Goal: Task Accomplishment & Management: Manage account settings

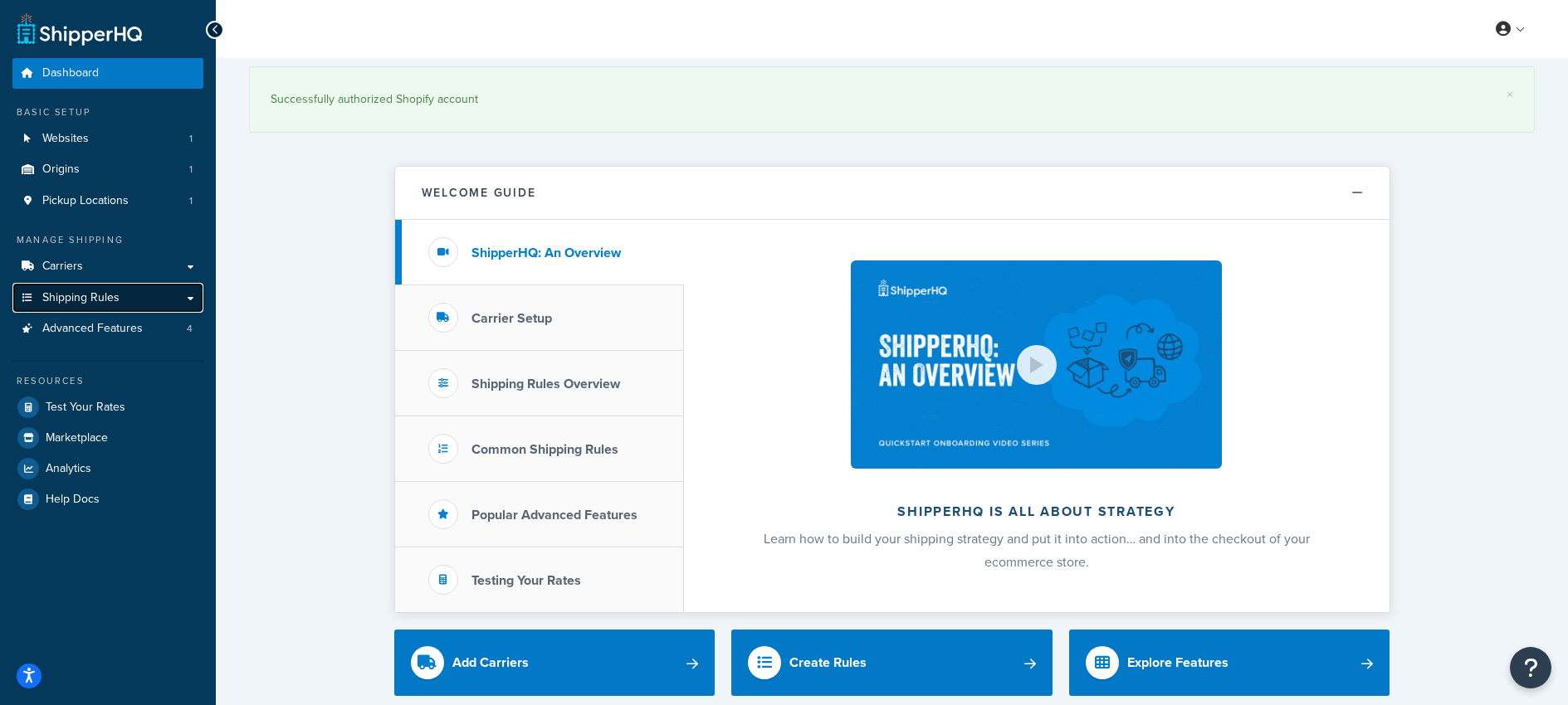
click at [91, 299] on span "Shipping Rules" at bounding box center [81, 298] width 77 height 14
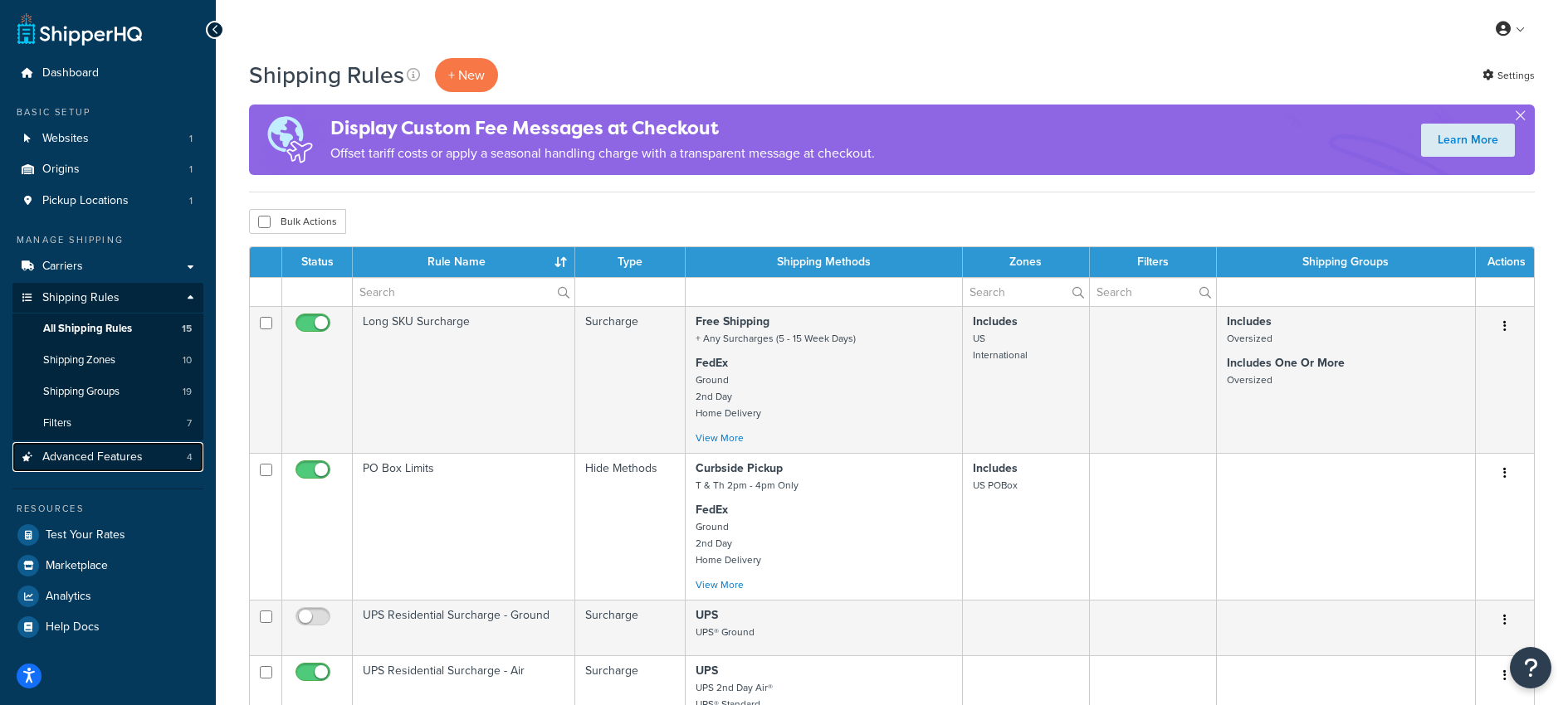
click at [68, 461] on span "Advanced Features" at bounding box center [92, 458] width 101 height 14
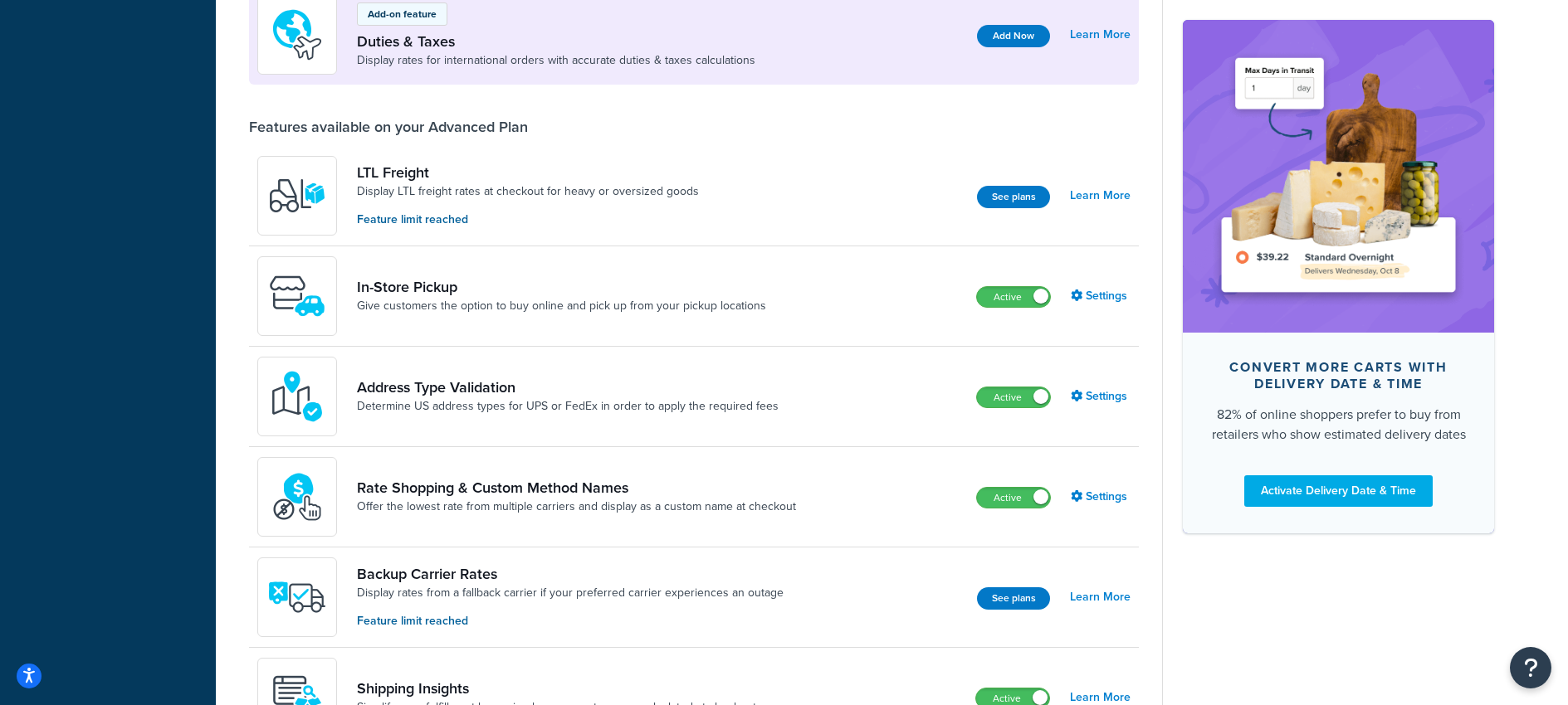
scroll to position [521, 0]
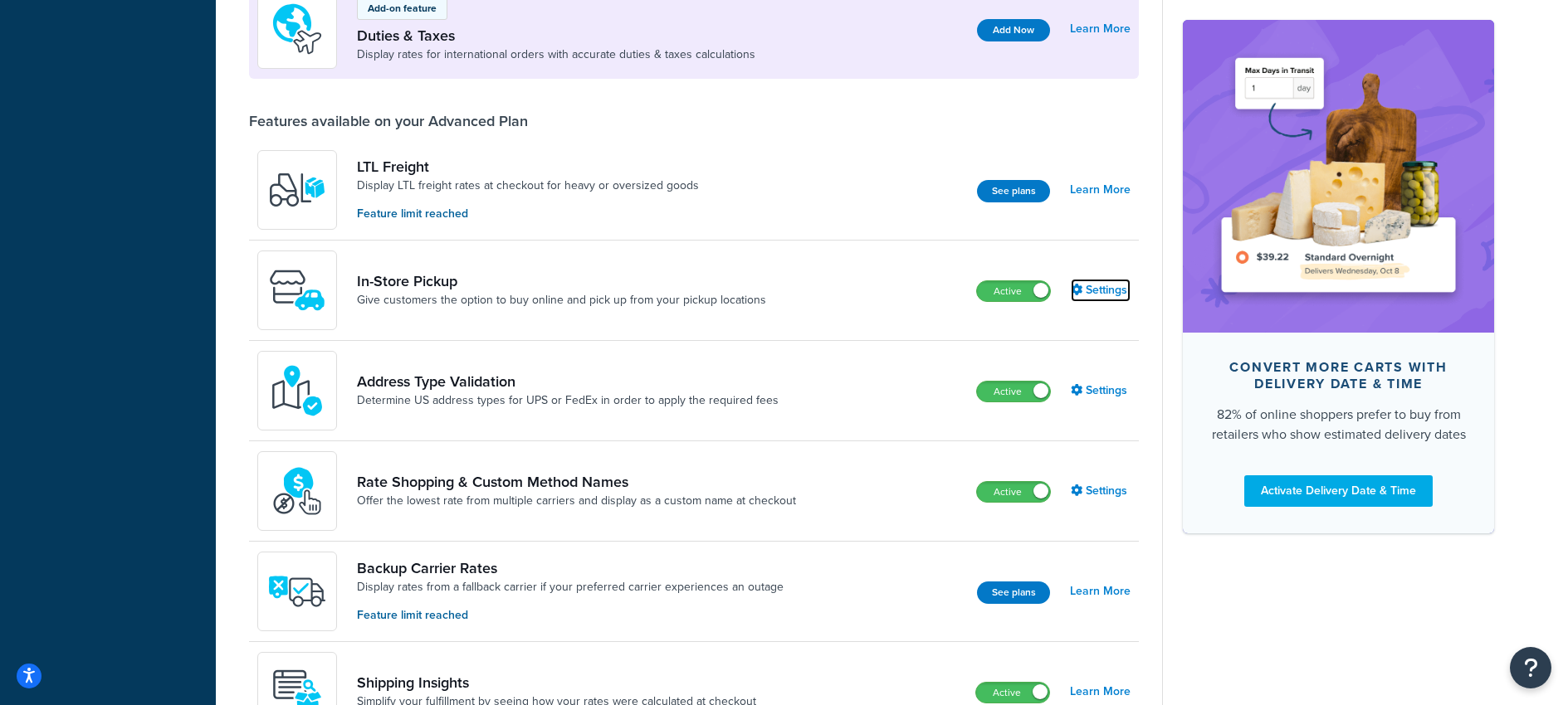
click at [1092, 284] on link "Settings" at bounding box center [1100, 291] width 60 height 23
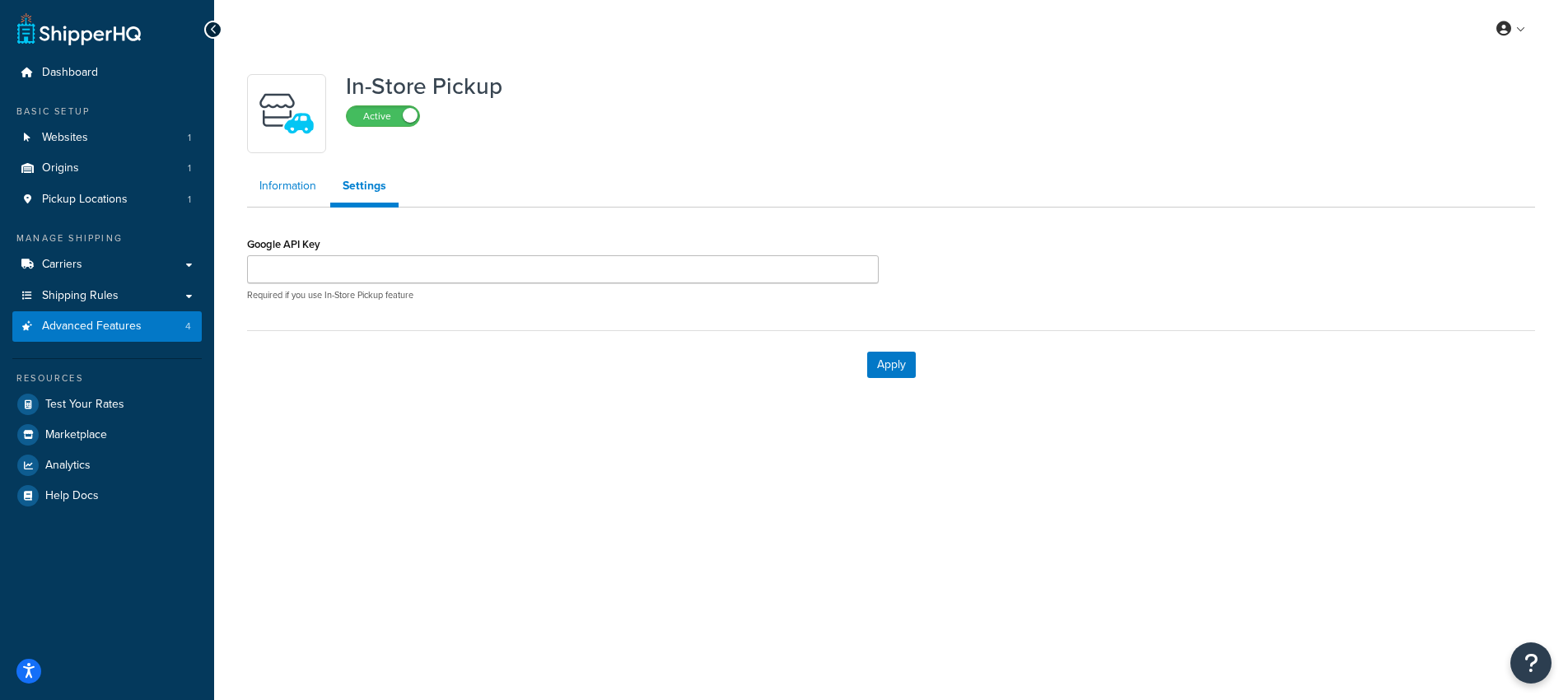
click at [276, 184] on link "Information" at bounding box center [288, 185] width 81 height 33
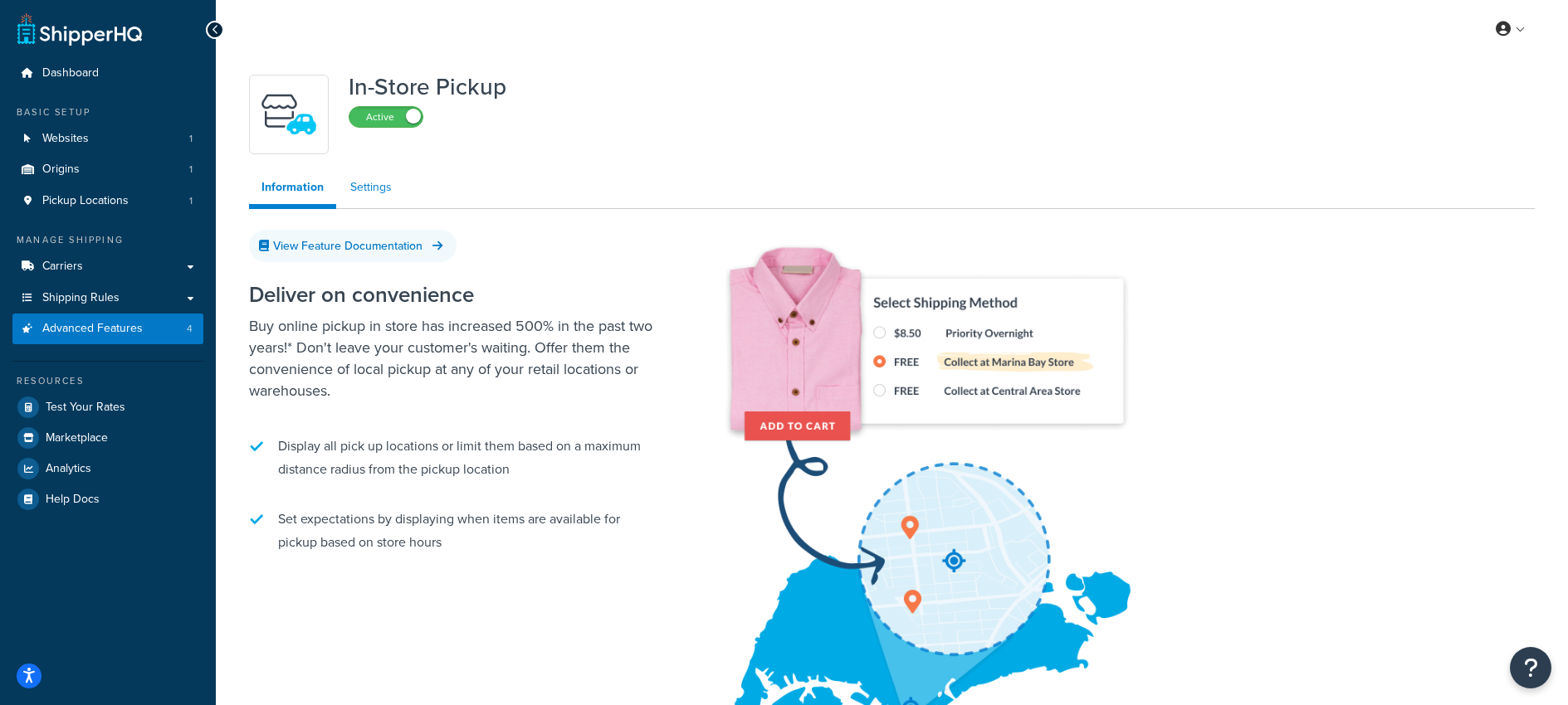
click at [368, 182] on link "Settings" at bounding box center [371, 187] width 67 height 33
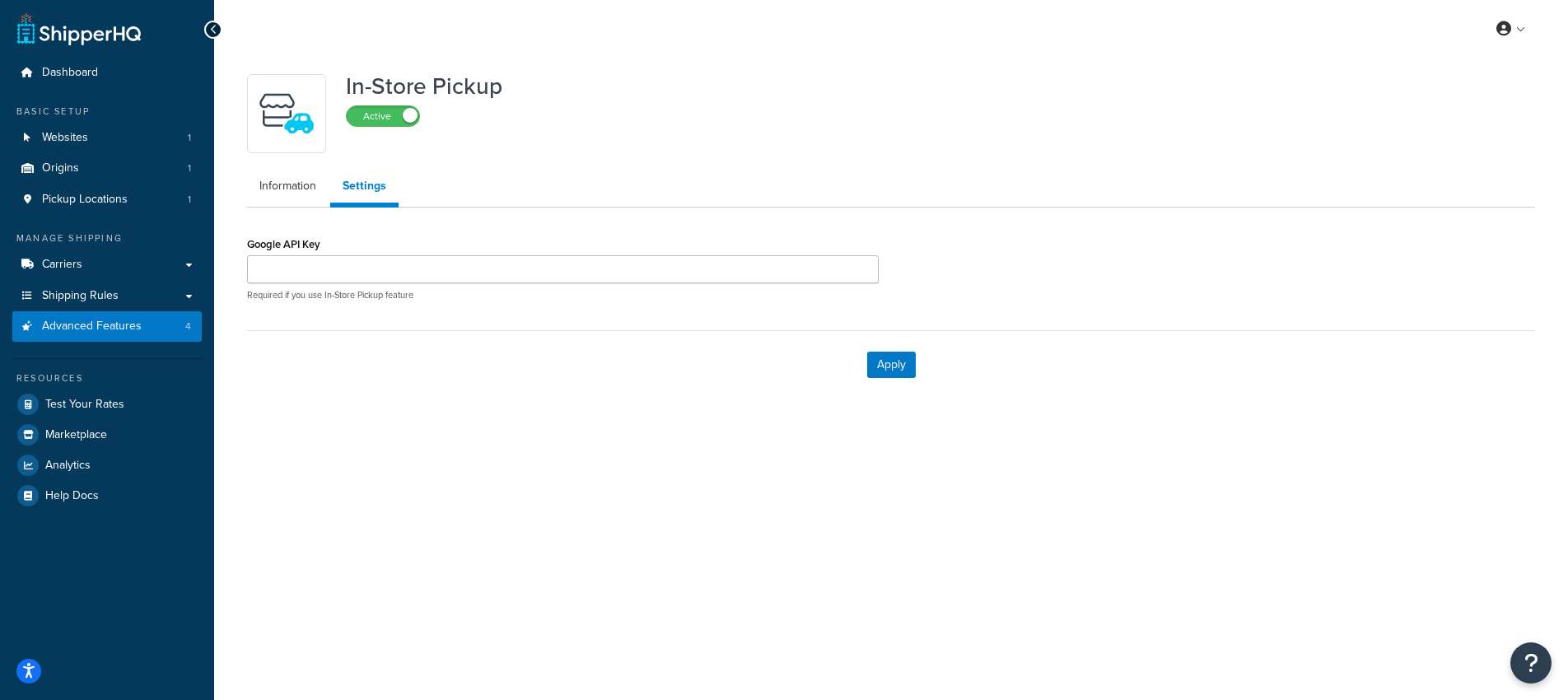
click at [205, 31] on div at bounding box center [213, 29] width 19 height 19
click at [210, 31] on icon at bounding box center [214, 29] width 7 height 11
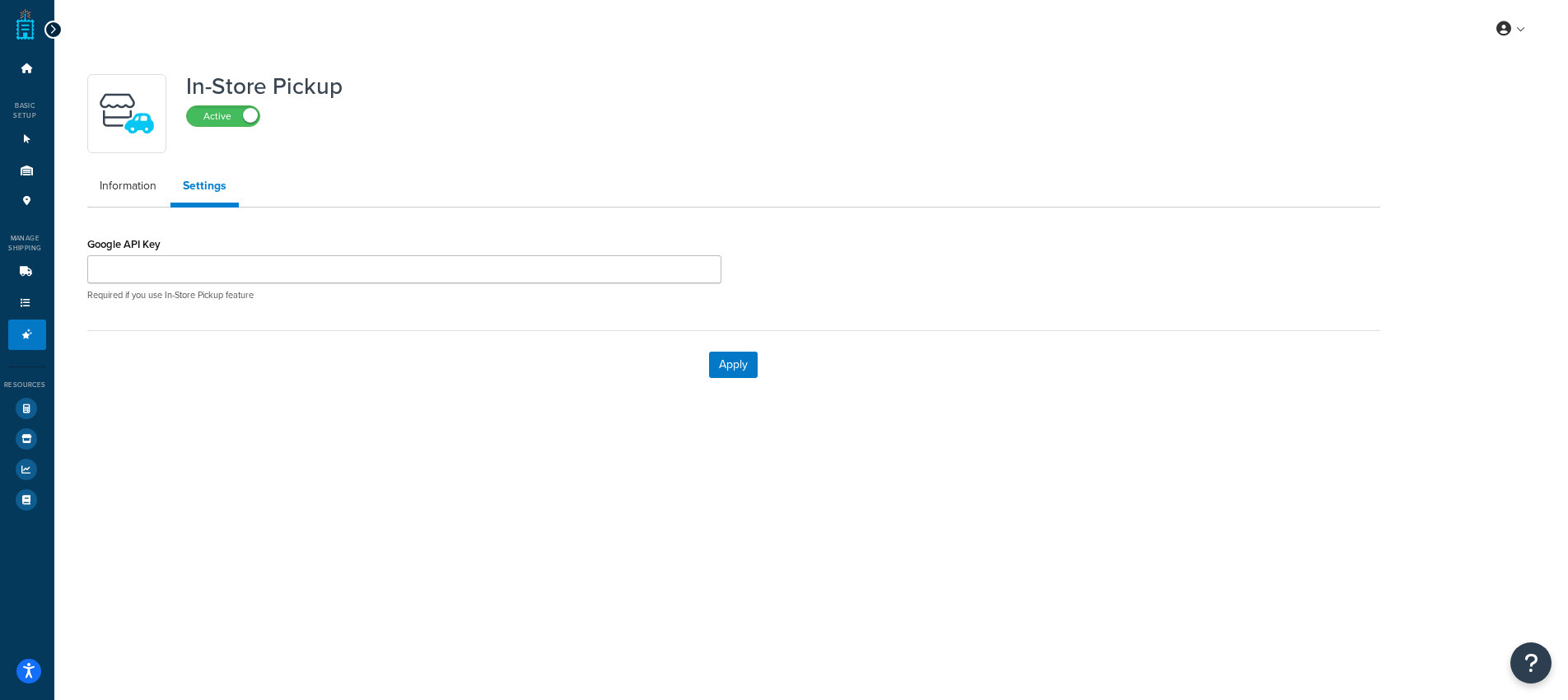
click at [56, 27] on div at bounding box center [53, 29] width 19 height 19
click at [54, 28] on icon at bounding box center [53, 29] width 7 height 11
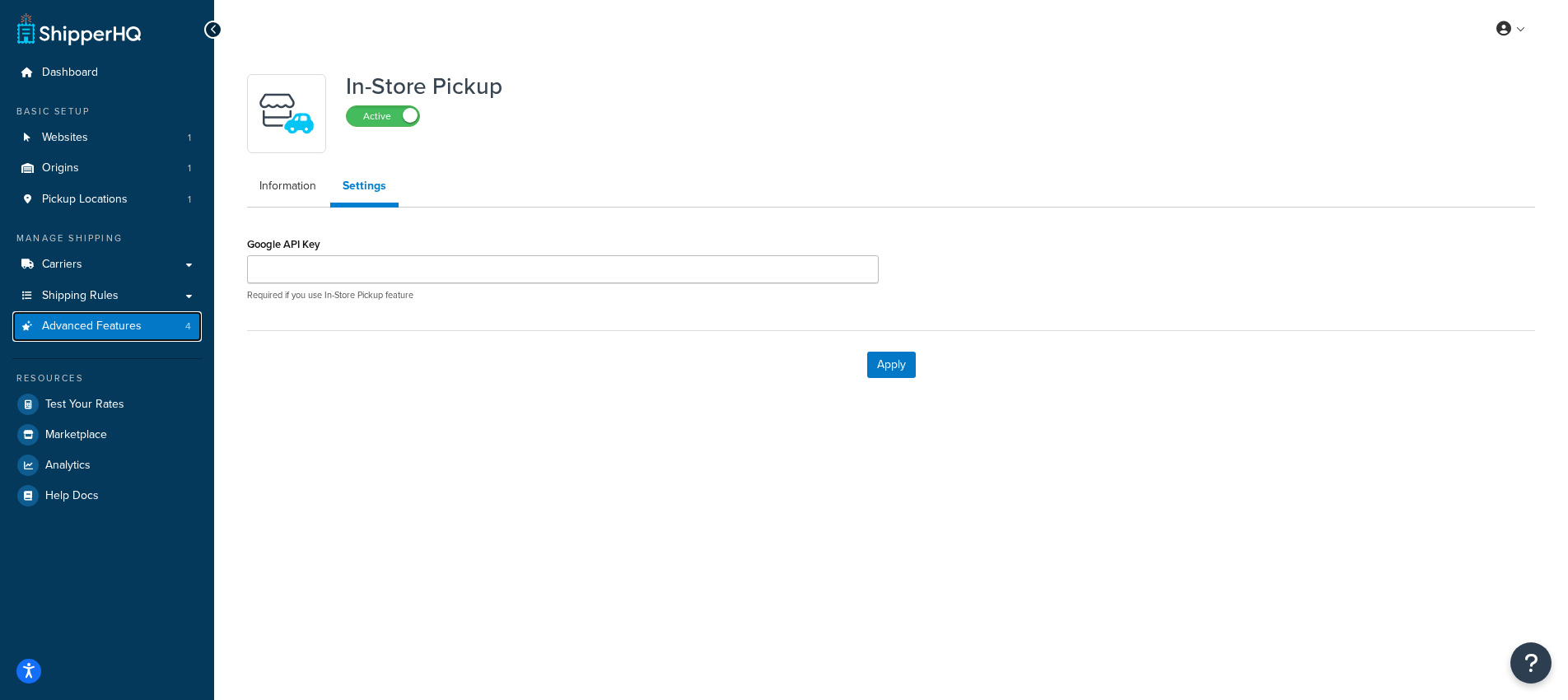
click at [84, 321] on span "Advanced Features" at bounding box center [92, 327] width 100 height 14
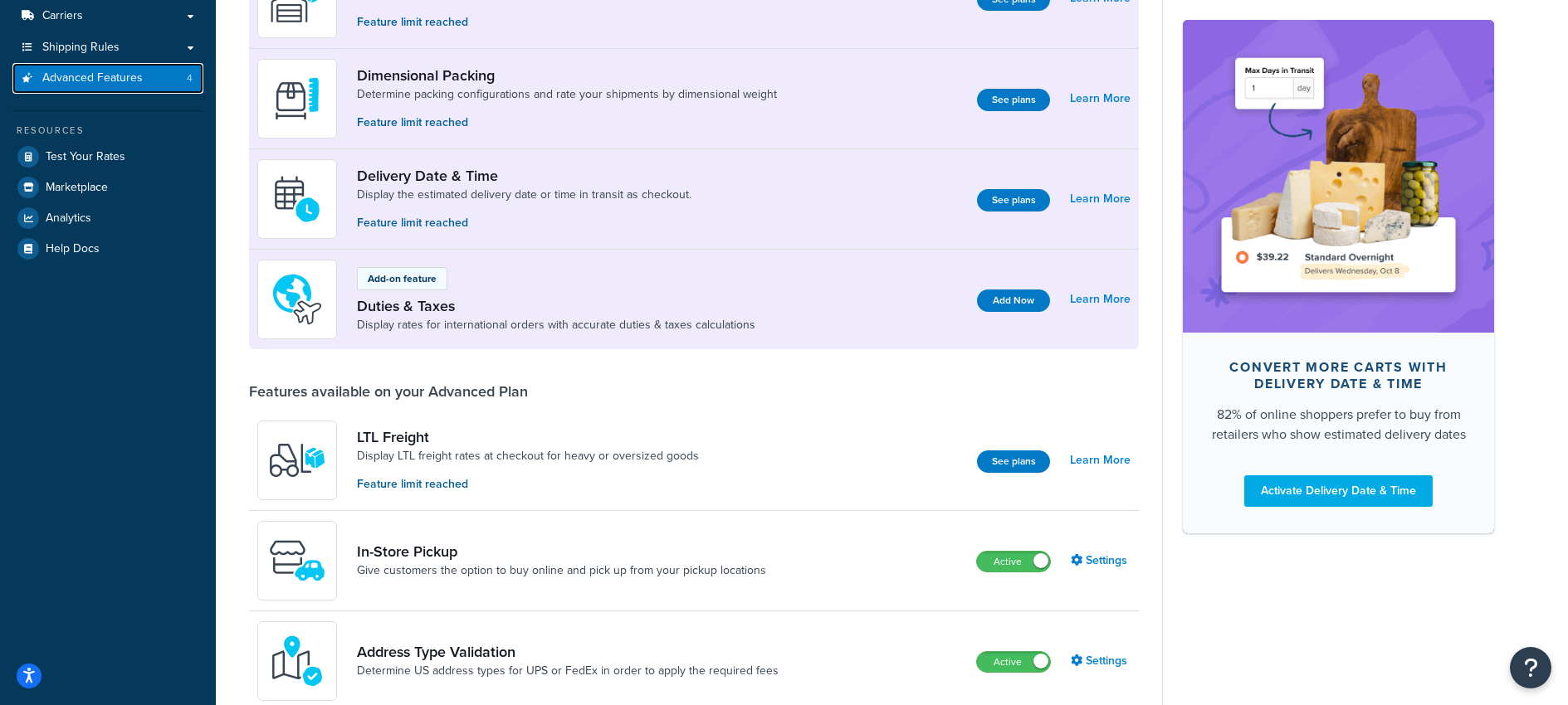
scroll to position [65, 0]
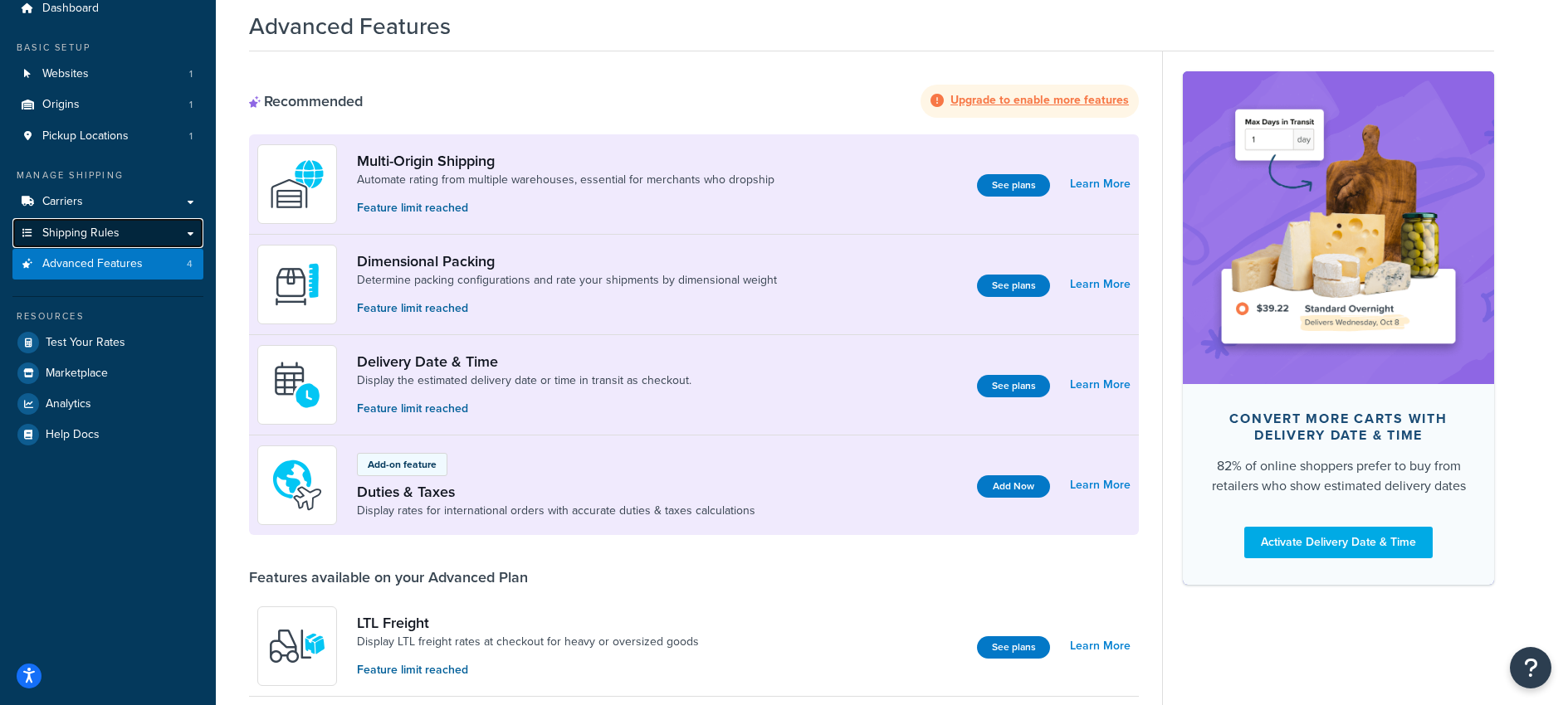
click at [98, 232] on span "Shipping Rules" at bounding box center [81, 234] width 77 height 14
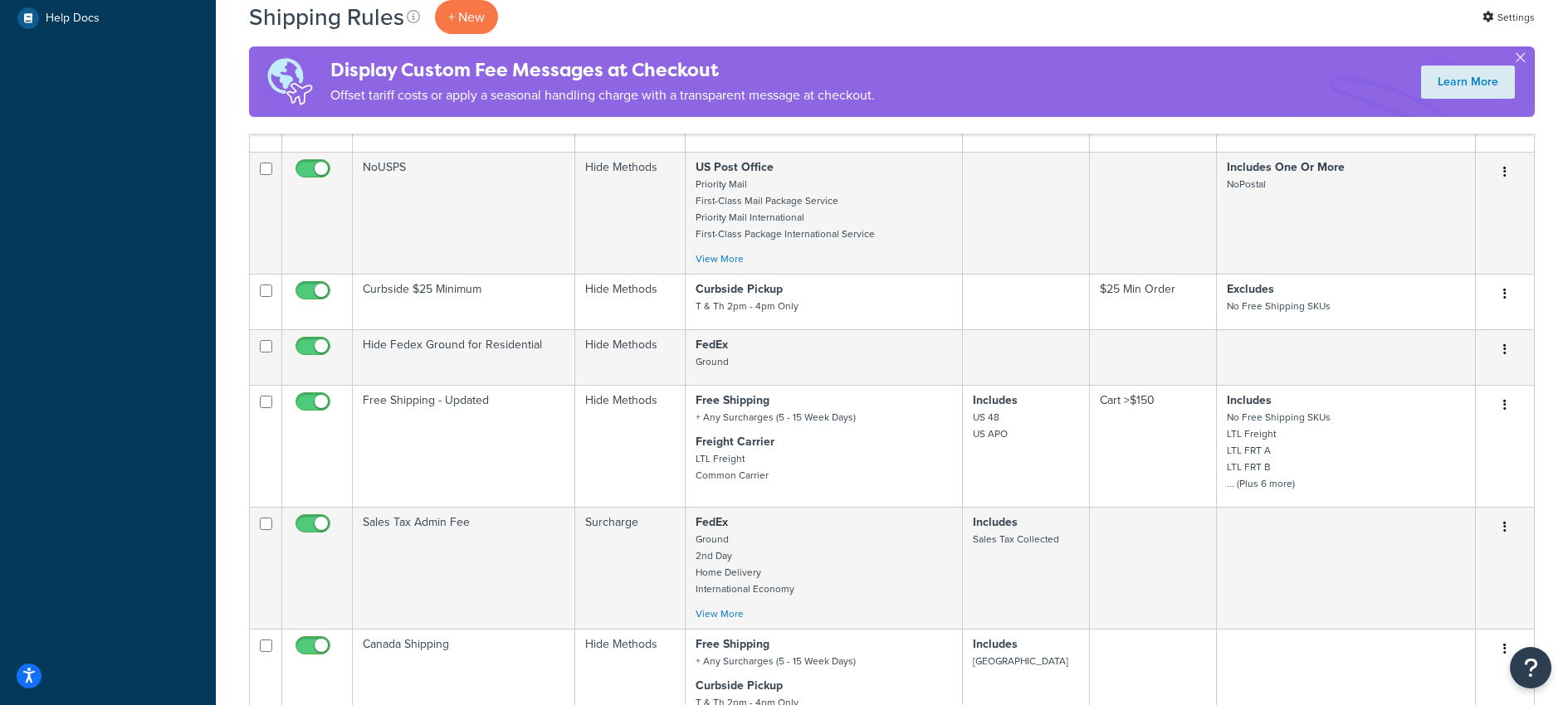
scroll to position [611, 0]
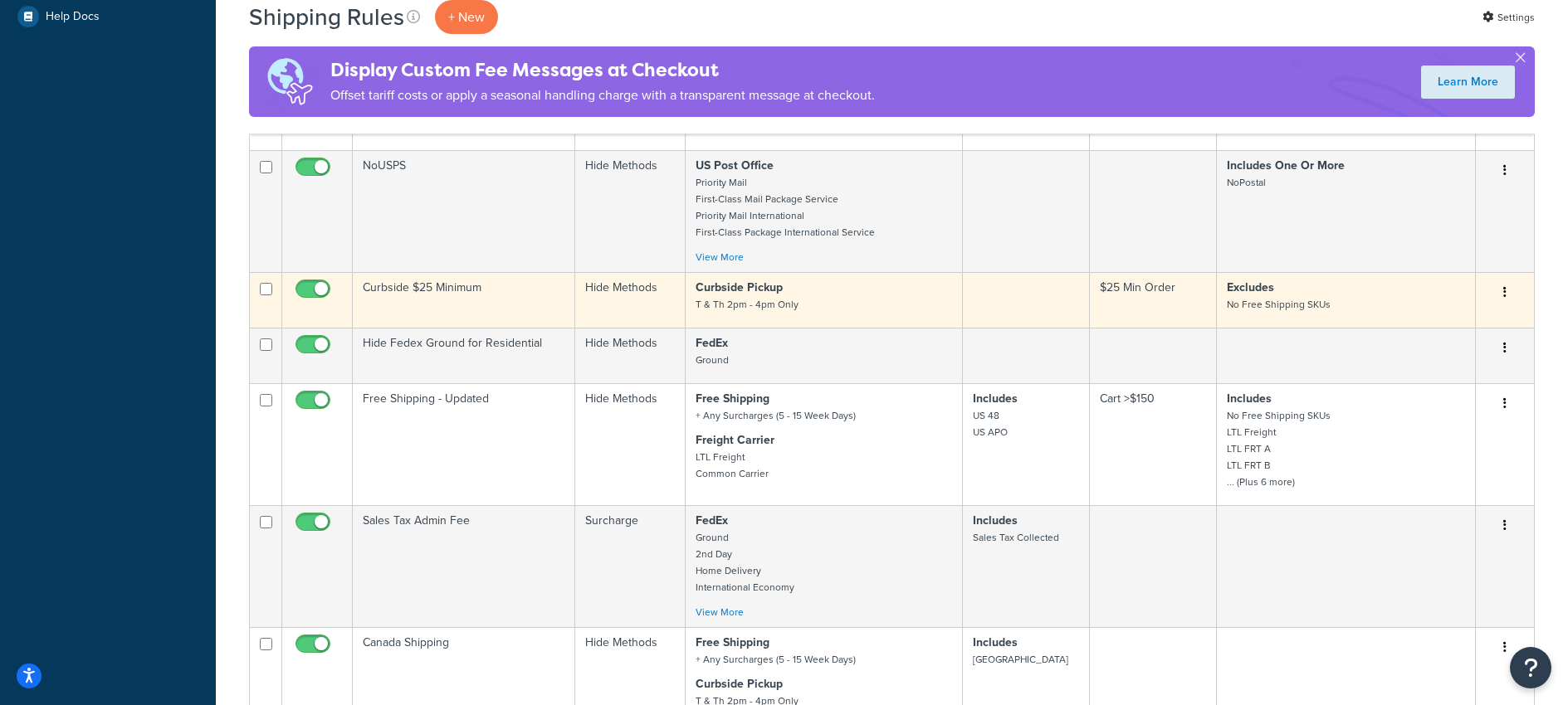
click at [1505, 293] on icon "button" at bounding box center [1505, 292] width 4 height 12
click at [1422, 322] on link "Edit" at bounding box center [1449, 324] width 131 height 34
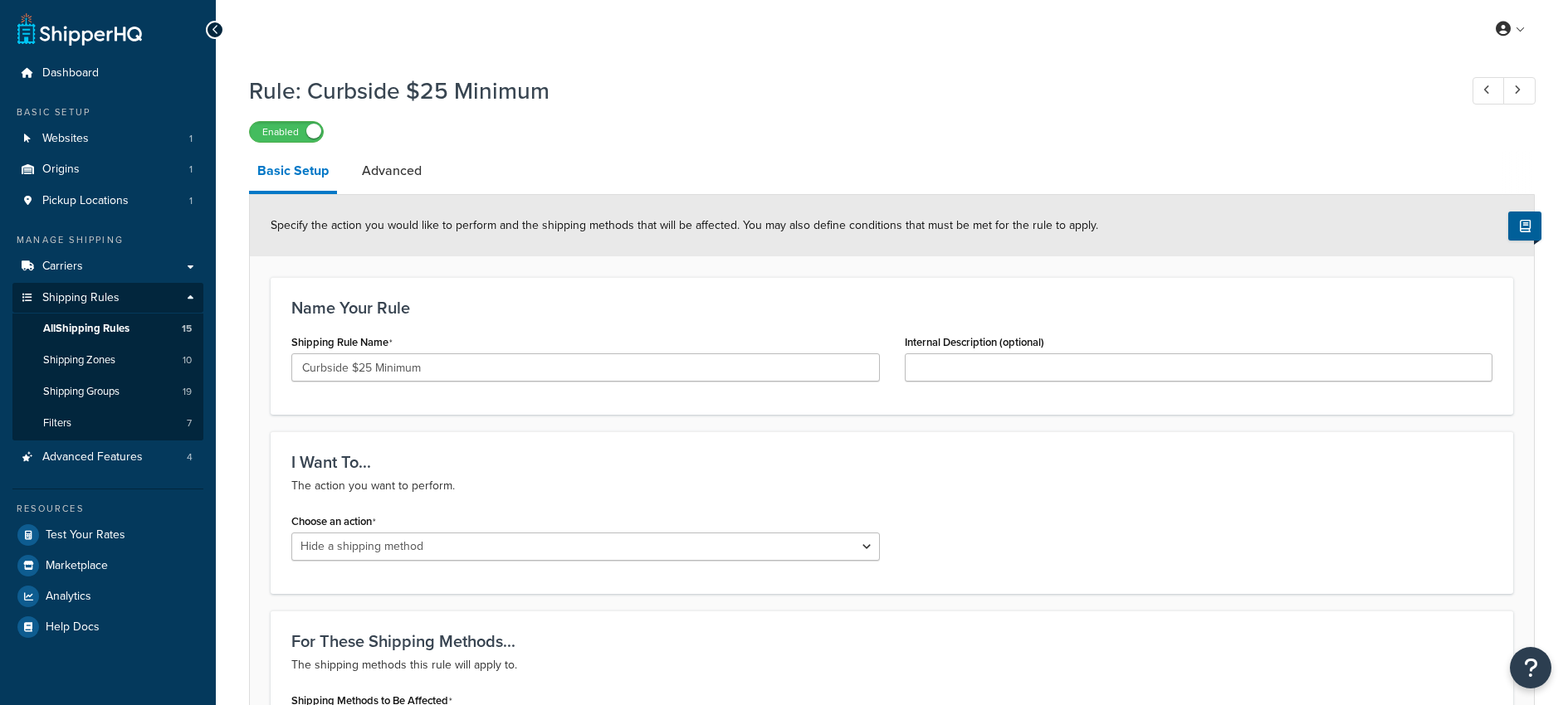
select select "HIDE"
click at [400, 173] on link "Advanced" at bounding box center [391, 171] width 76 height 40
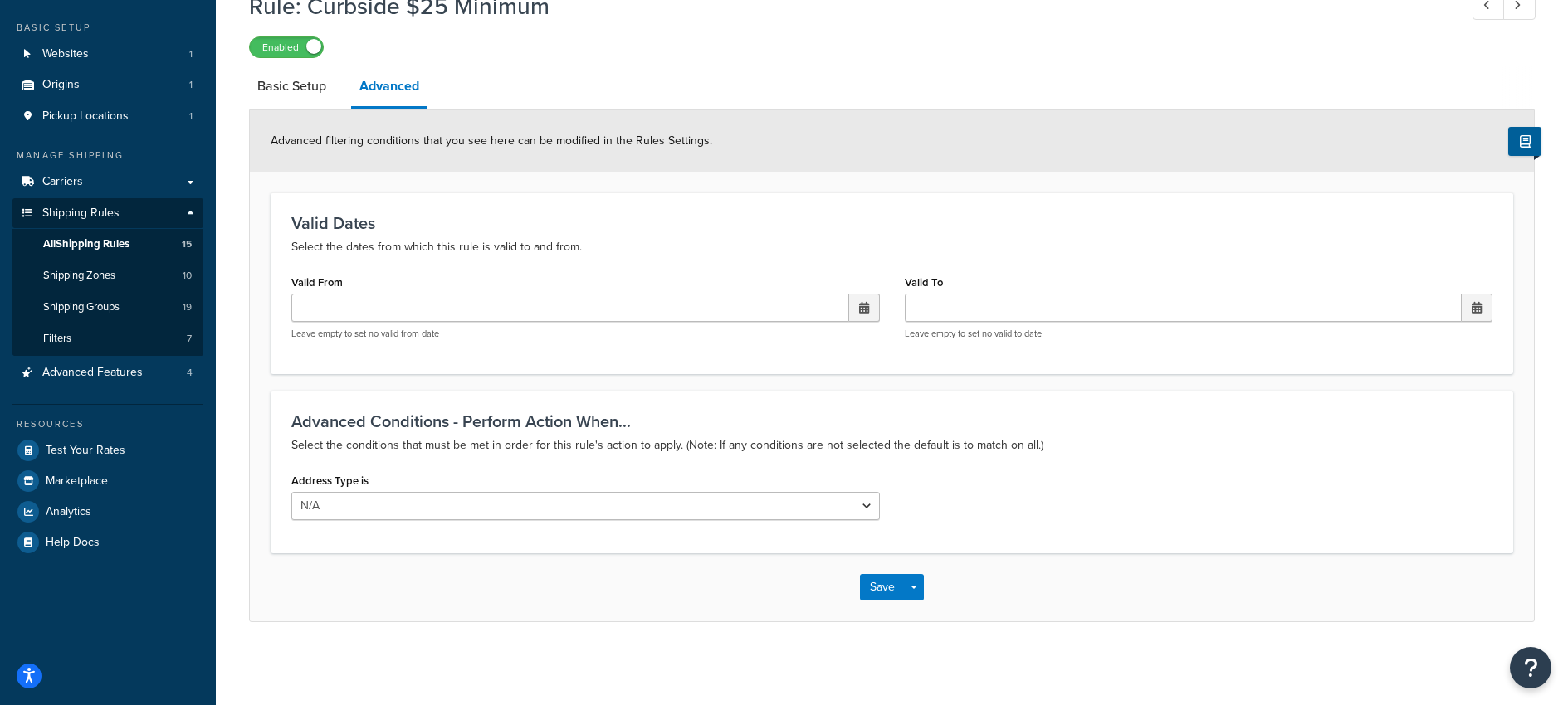
scroll to position [86, 0]
click at [575, 501] on select "N/A Business Residential" at bounding box center [585, 506] width 589 height 28
click at [291, 492] on select "N/A Business Residential" at bounding box center [585, 506] width 589 height 28
click at [577, 469] on div "Address Type is N/A Business Residential" at bounding box center [585, 494] width 589 height 52
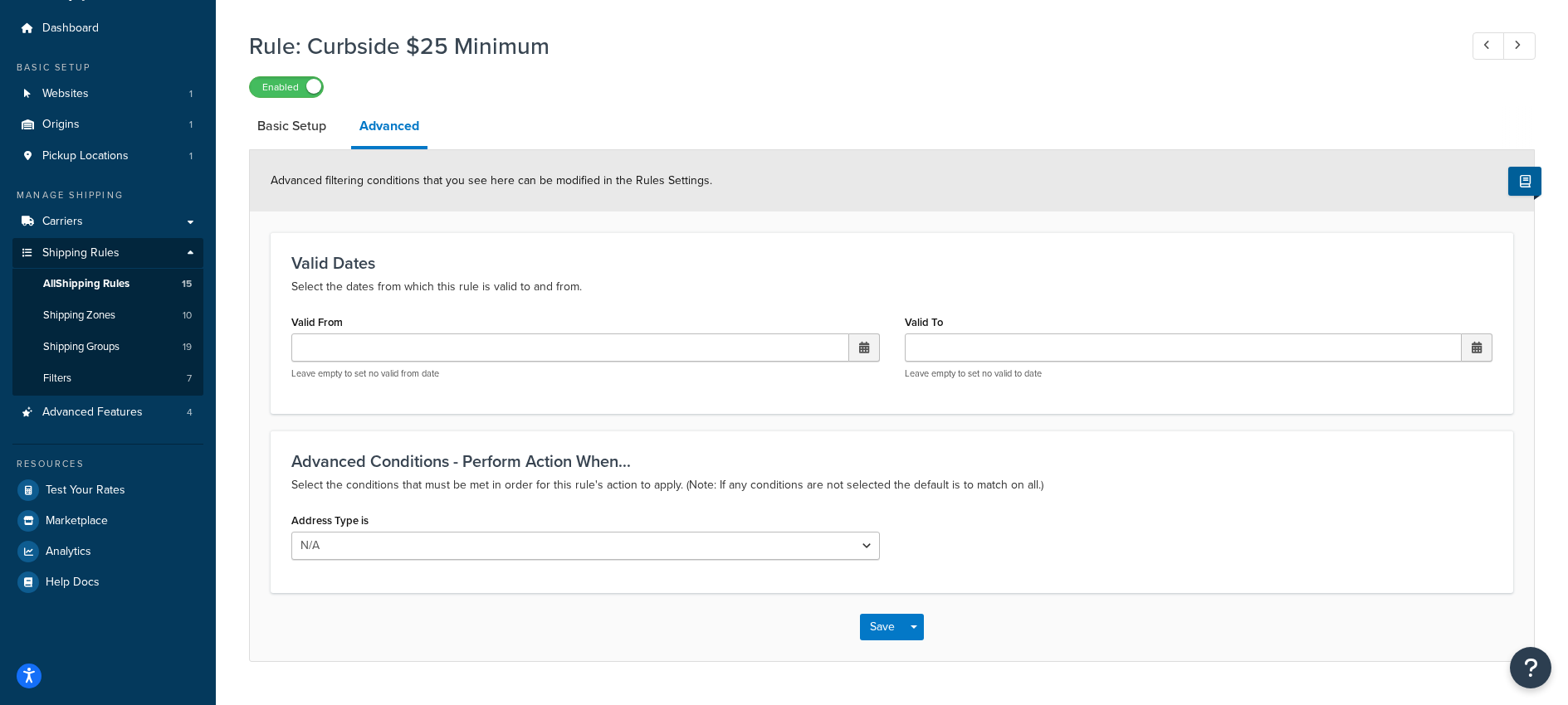
scroll to position [0, 0]
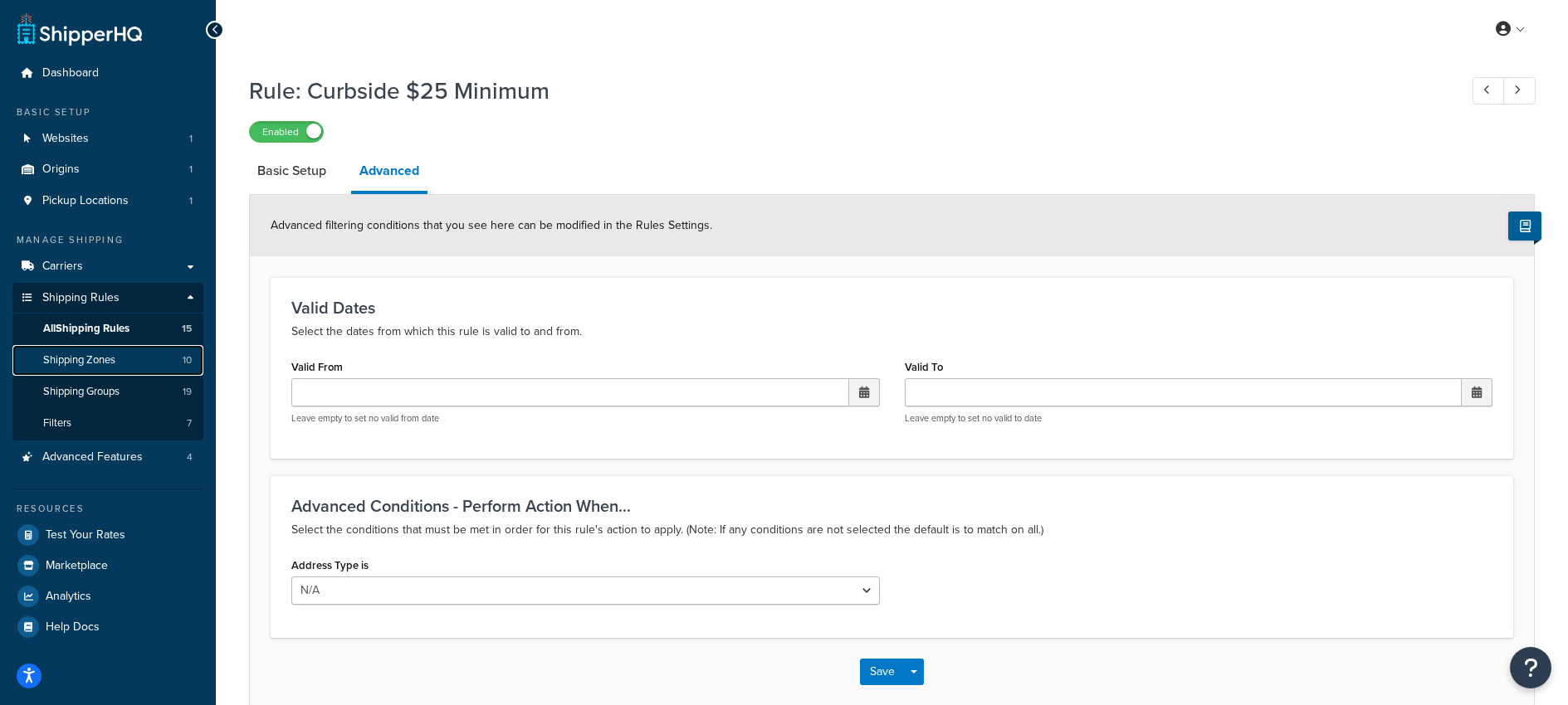
click at [81, 360] on span "Shipping Zones" at bounding box center [79, 360] width 72 height 14
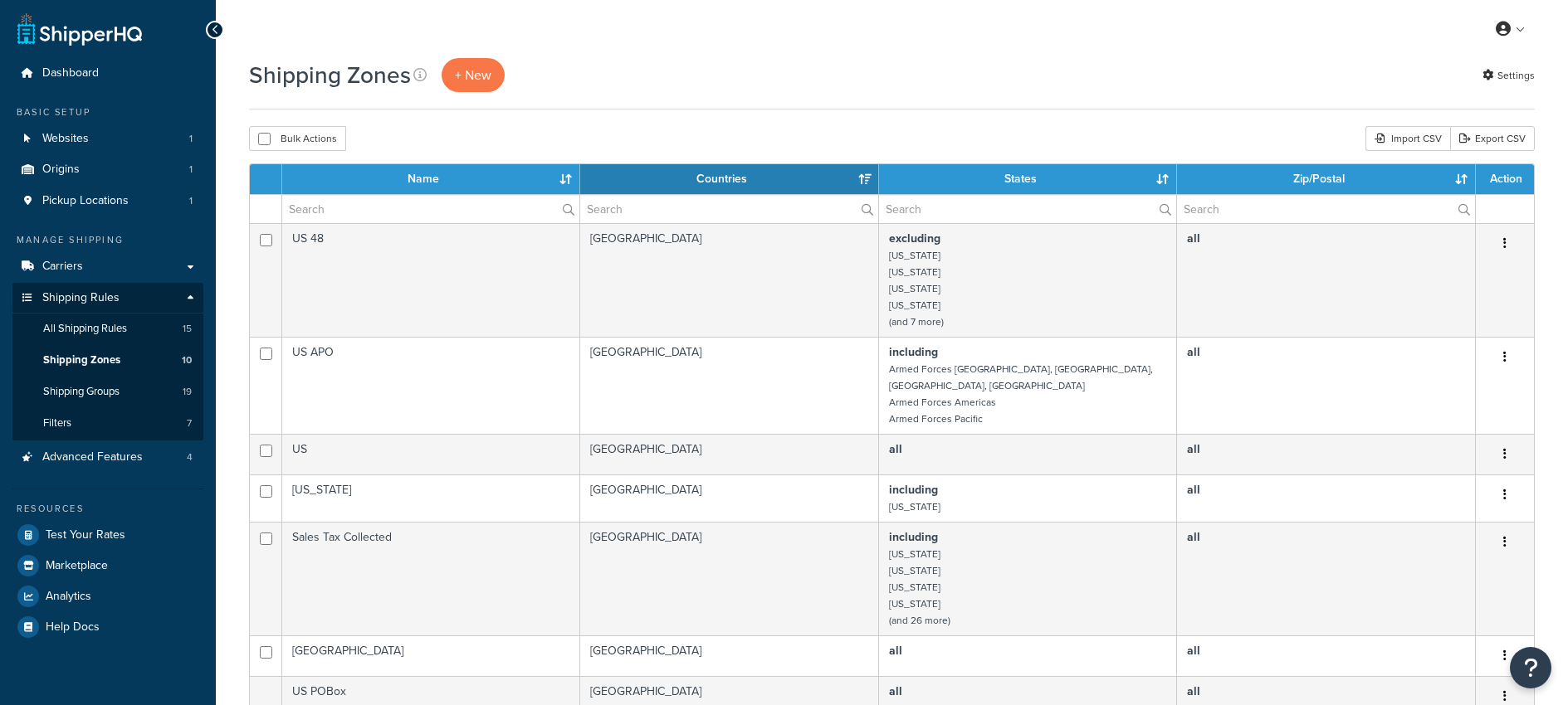
select select "15"
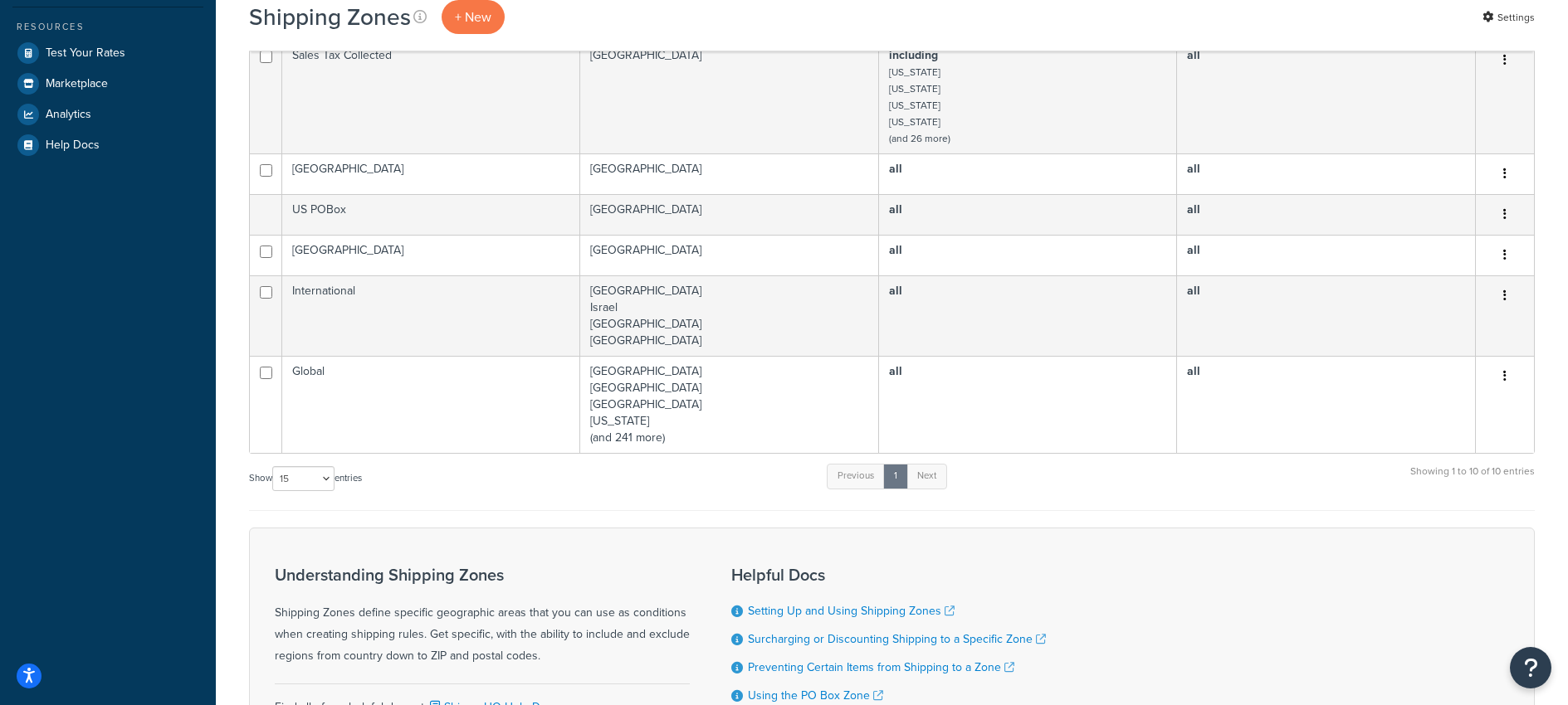
scroll to position [484, 0]
click at [933, 462] on link "Next" at bounding box center [927, 475] width 41 height 25
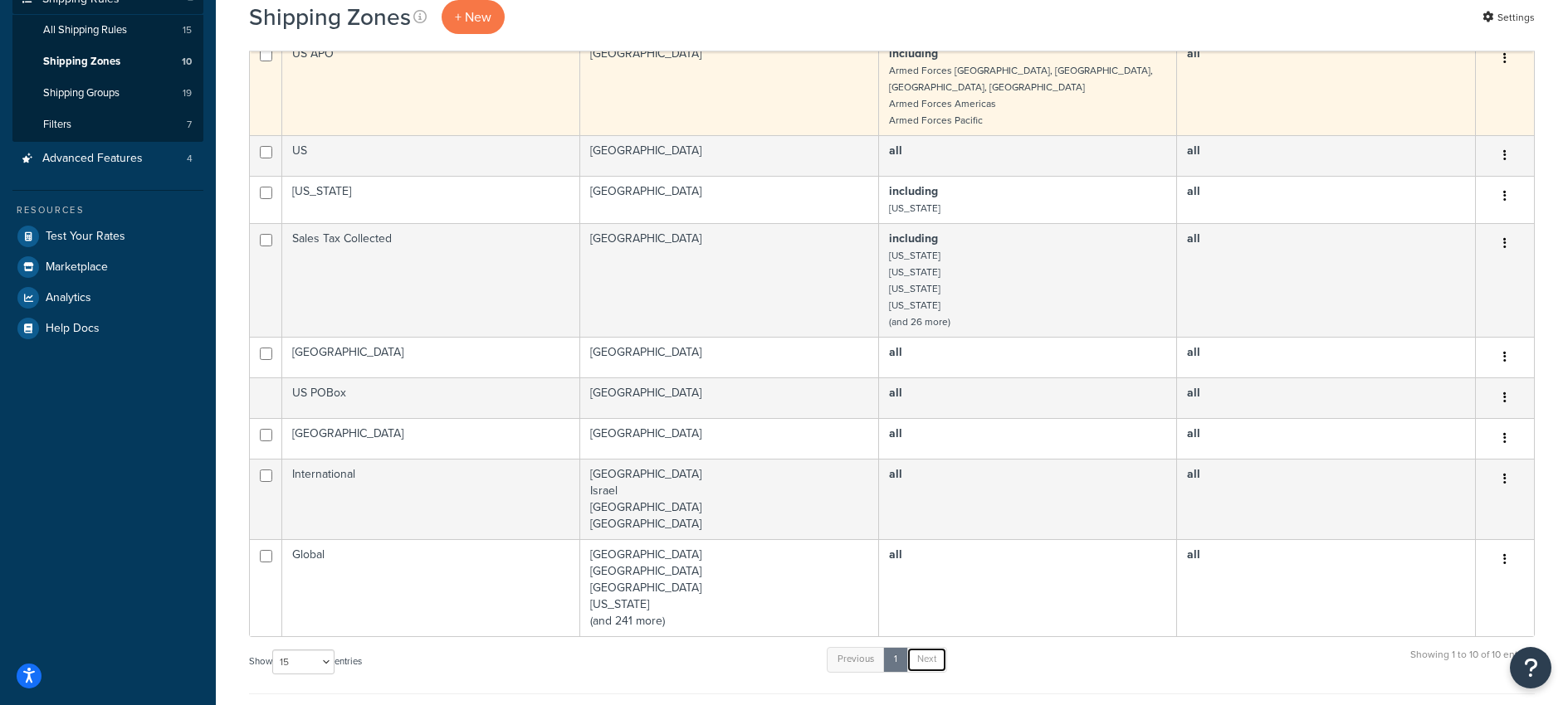
scroll to position [0, 0]
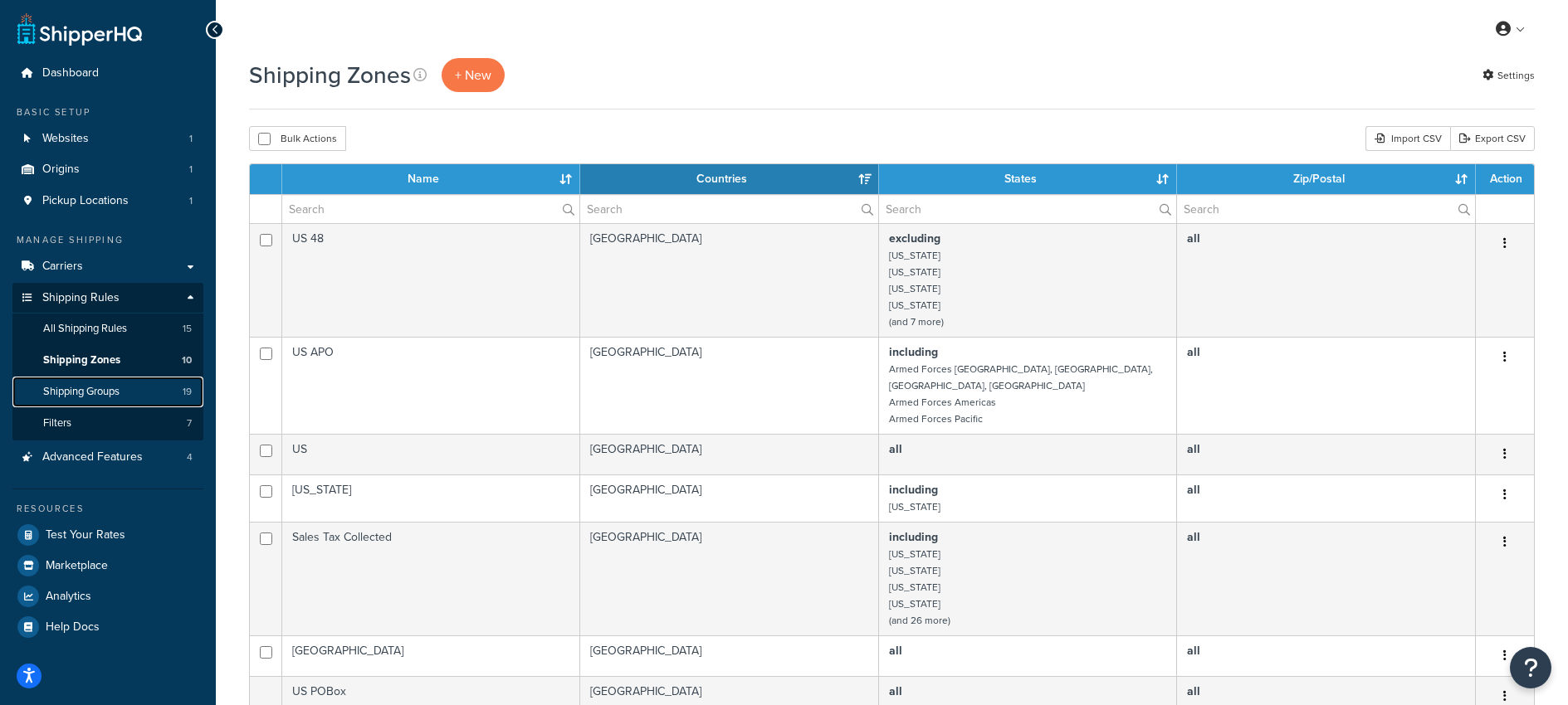
click at [103, 390] on span "Shipping Groups" at bounding box center [82, 392] width 76 height 14
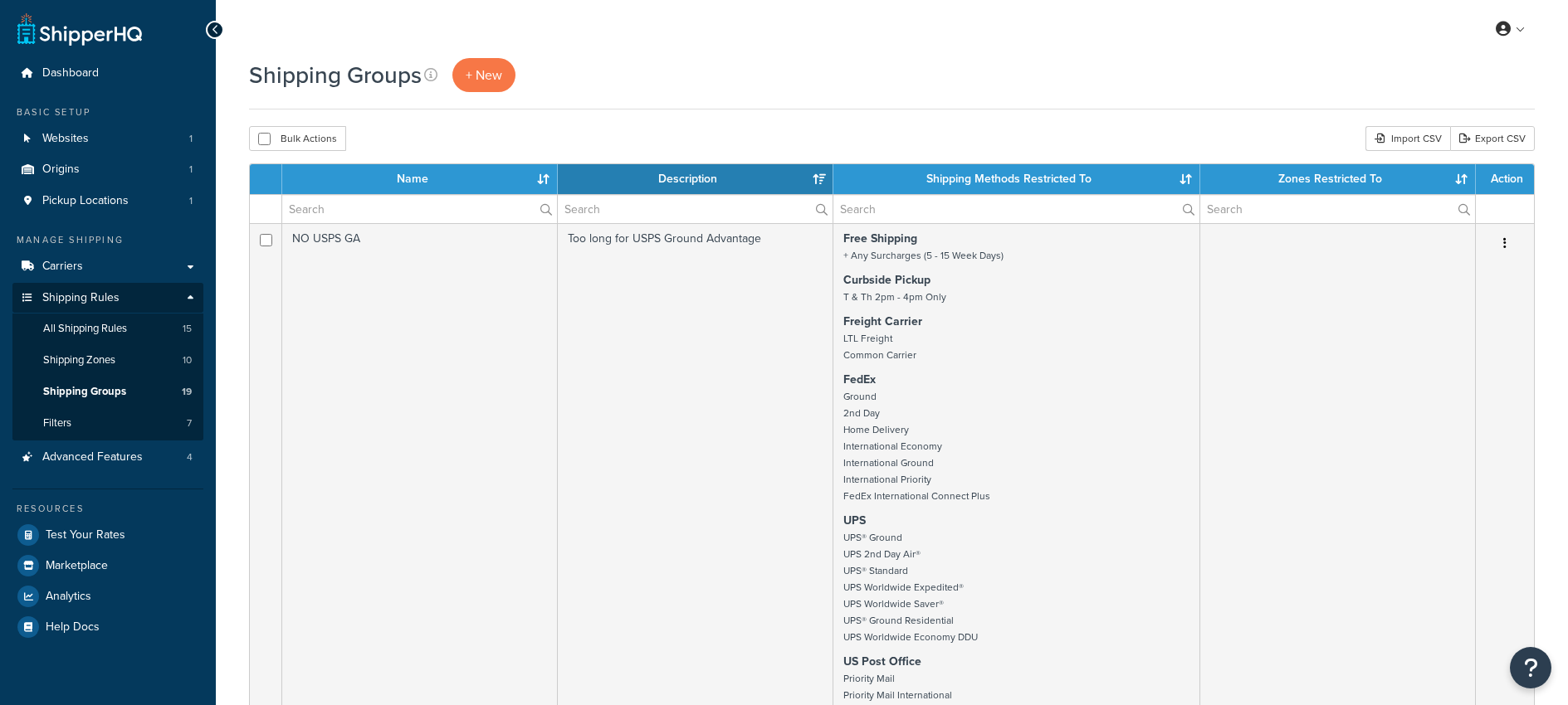
select select "15"
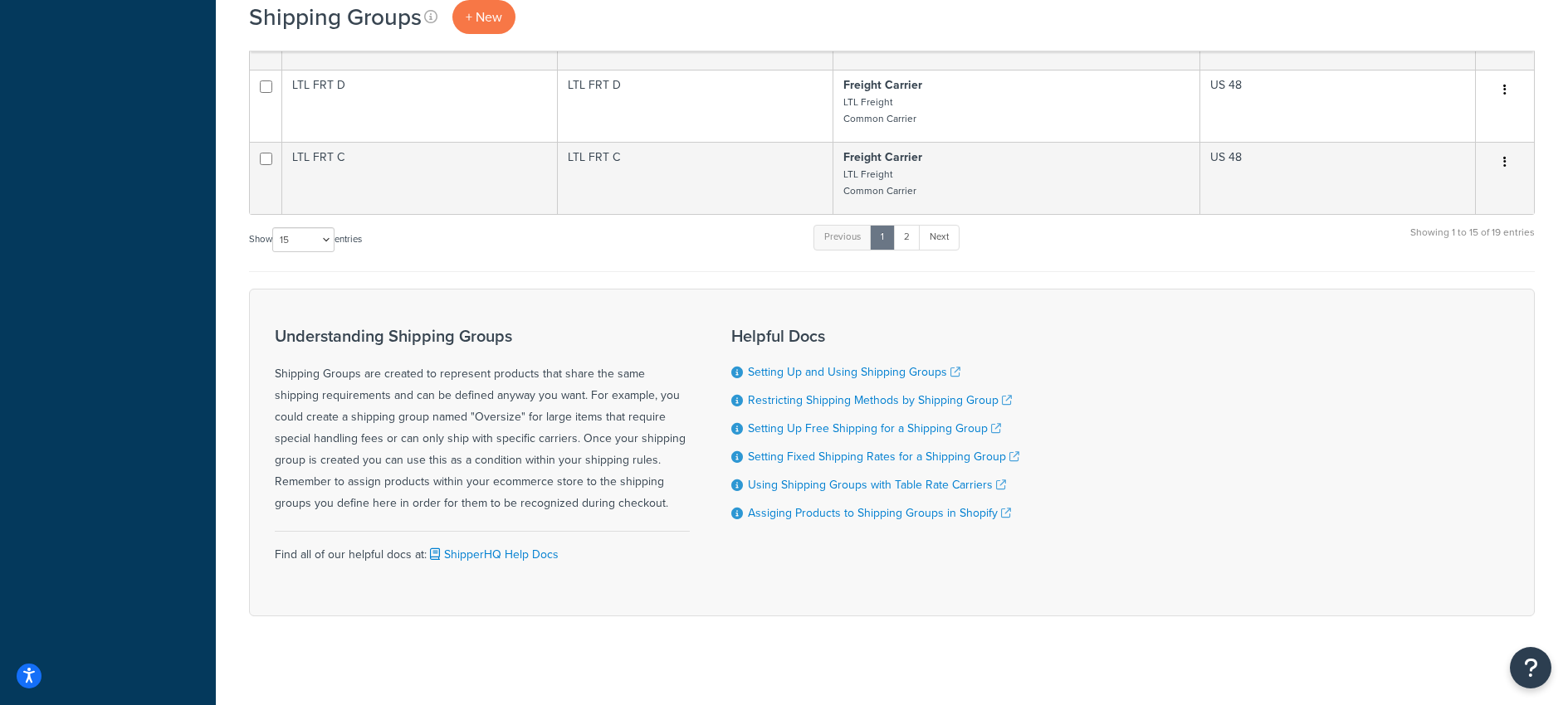
scroll to position [2681, 0]
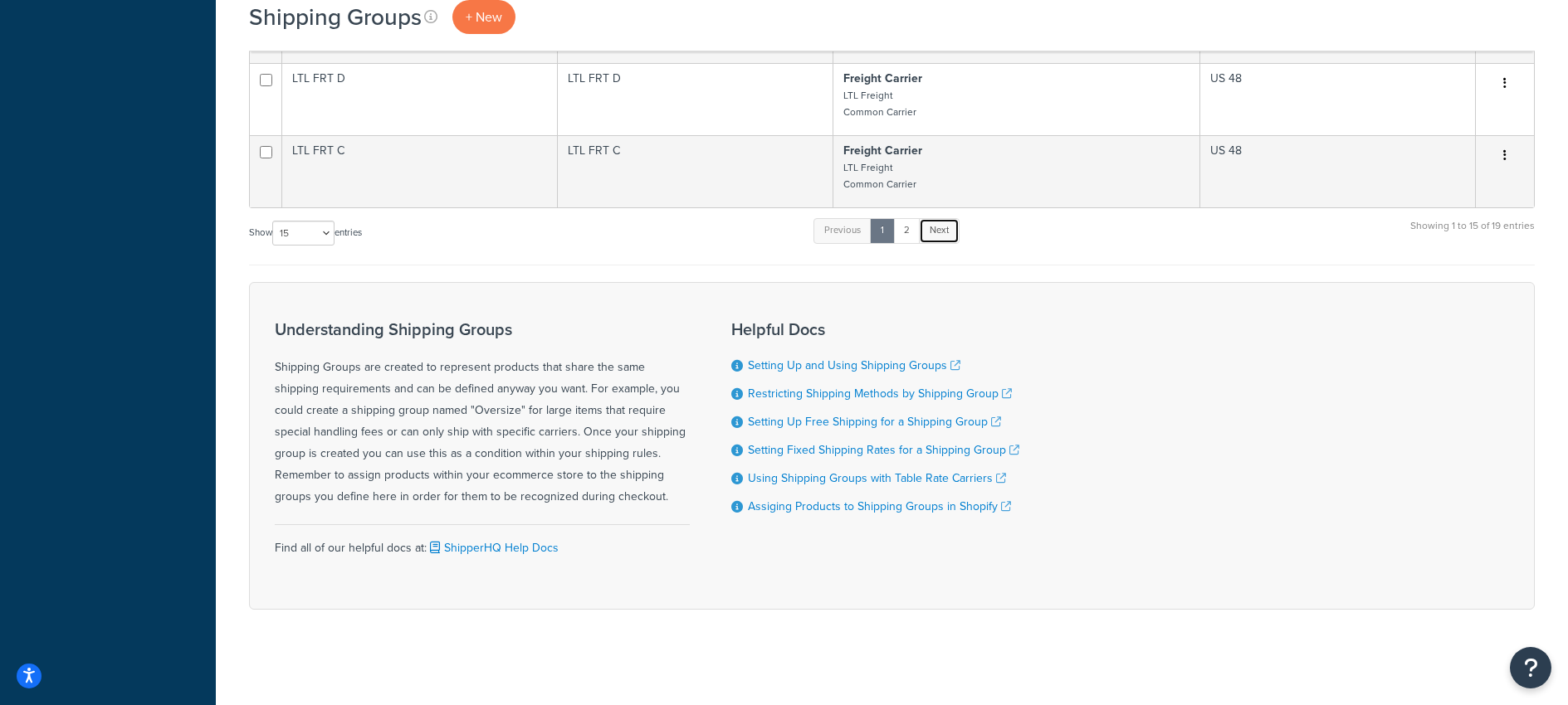
click at [948, 230] on link "Next" at bounding box center [939, 230] width 41 height 25
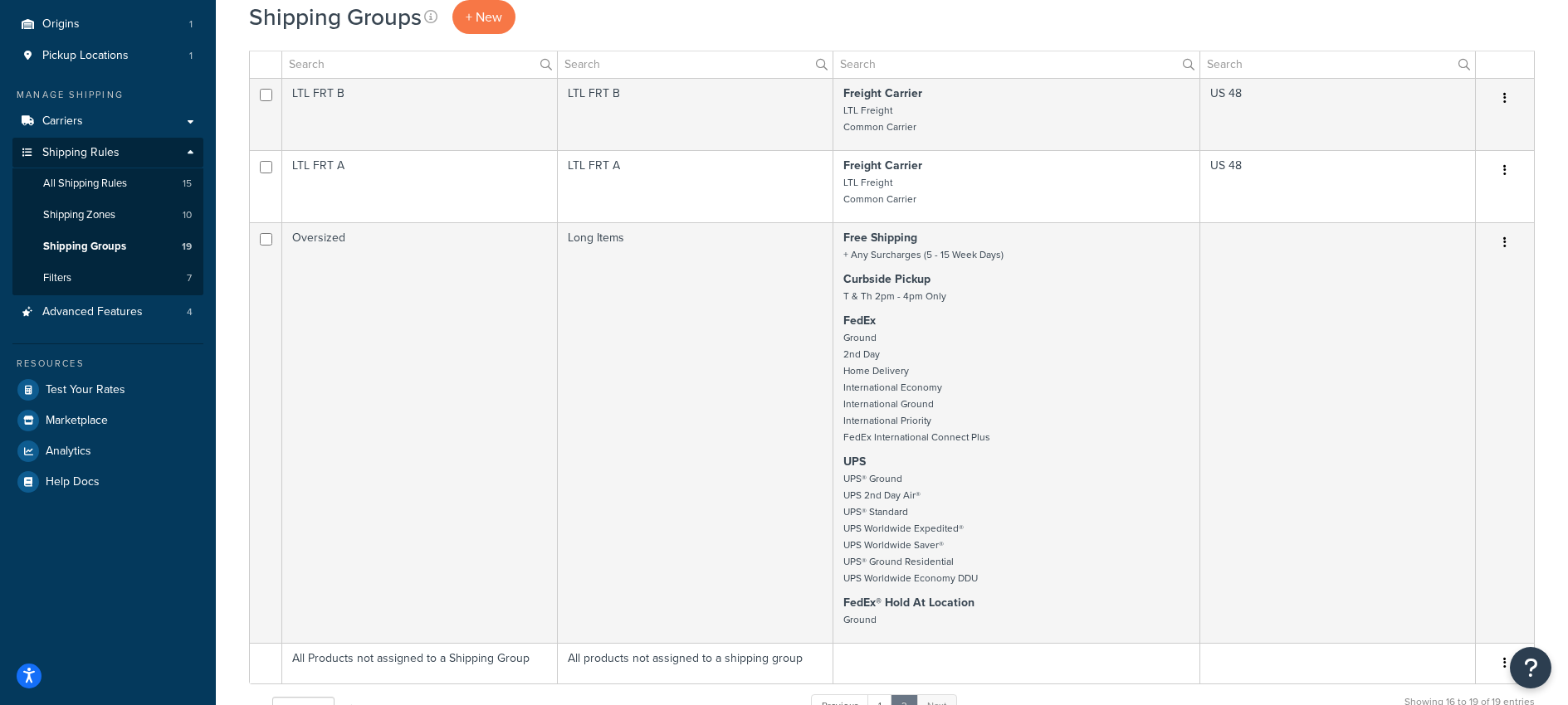
scroll to position [0, 0]
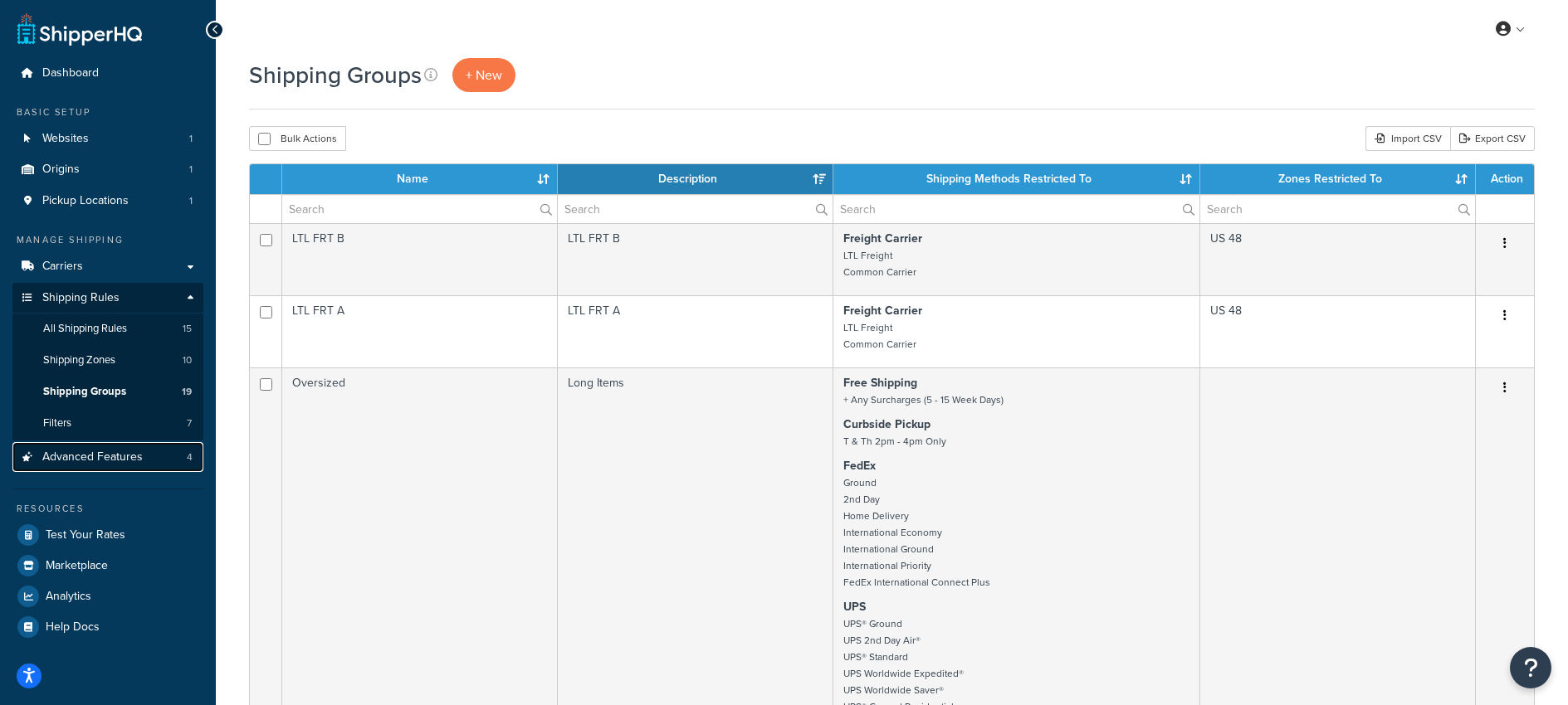
click at [126, 453] on span "Advanced Features" at bounding box center [92, 458] width 101 height 14
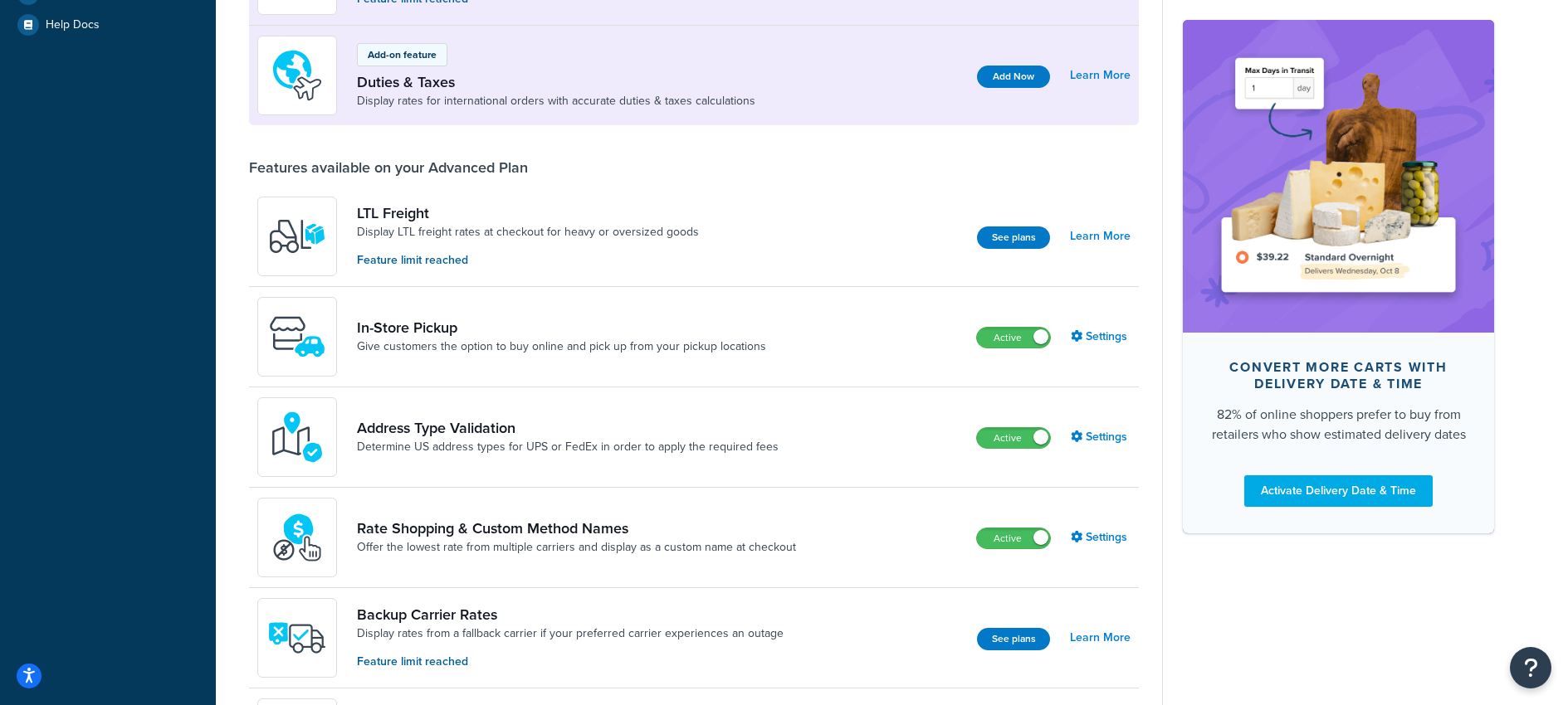
scroll to position [480, 0]
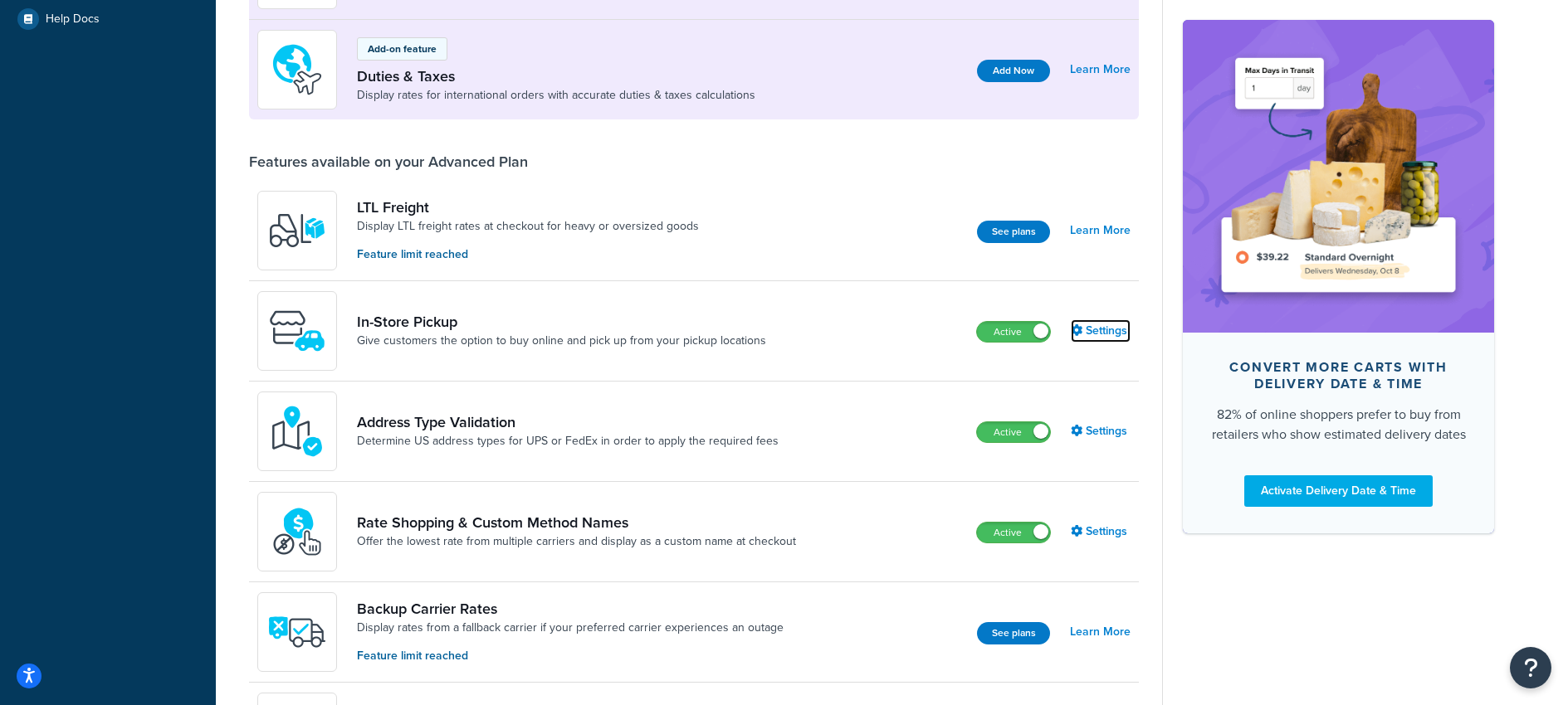
click at [1100, 328] on link "Settings" at bounding box center [1100, 331] width 60 height 23
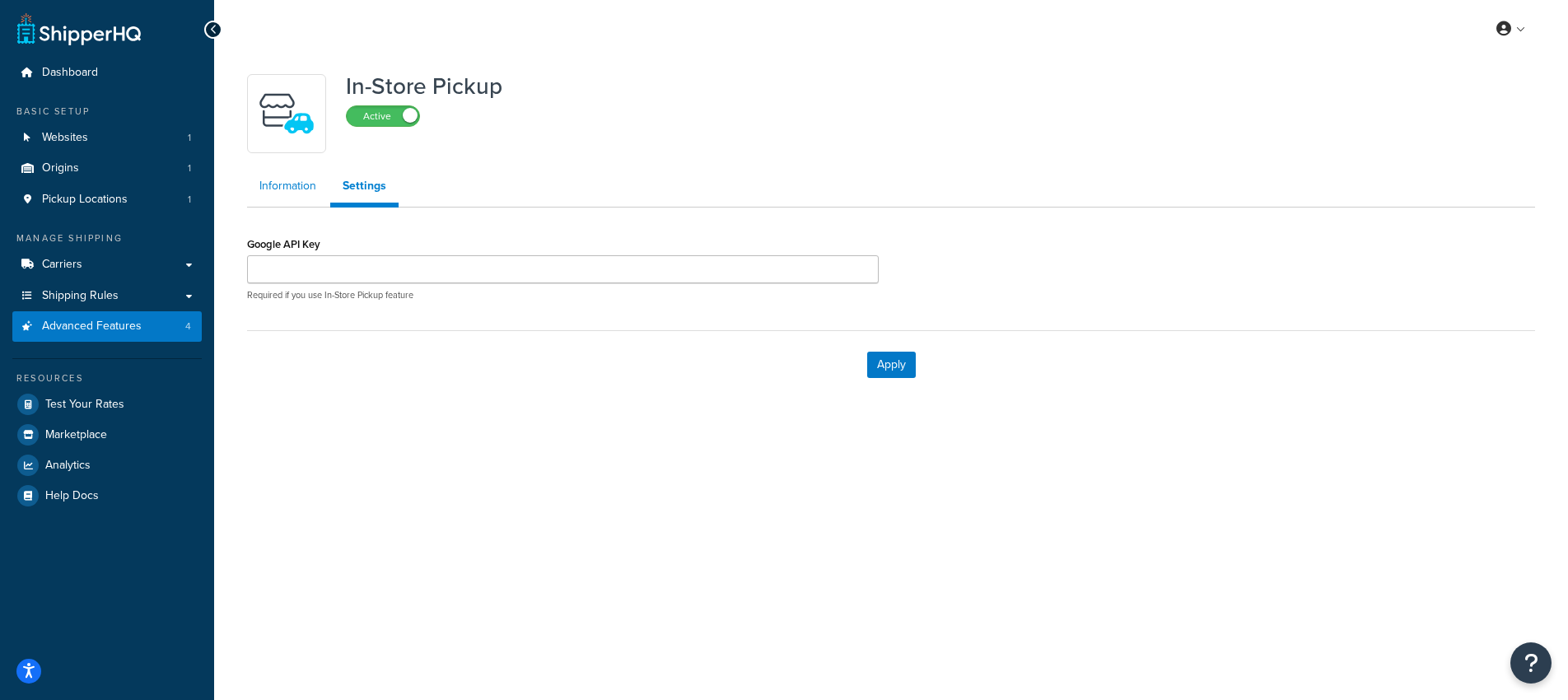
click at [282, 188] on link "Information" at bounding box center [288, 185] width 81 height 33
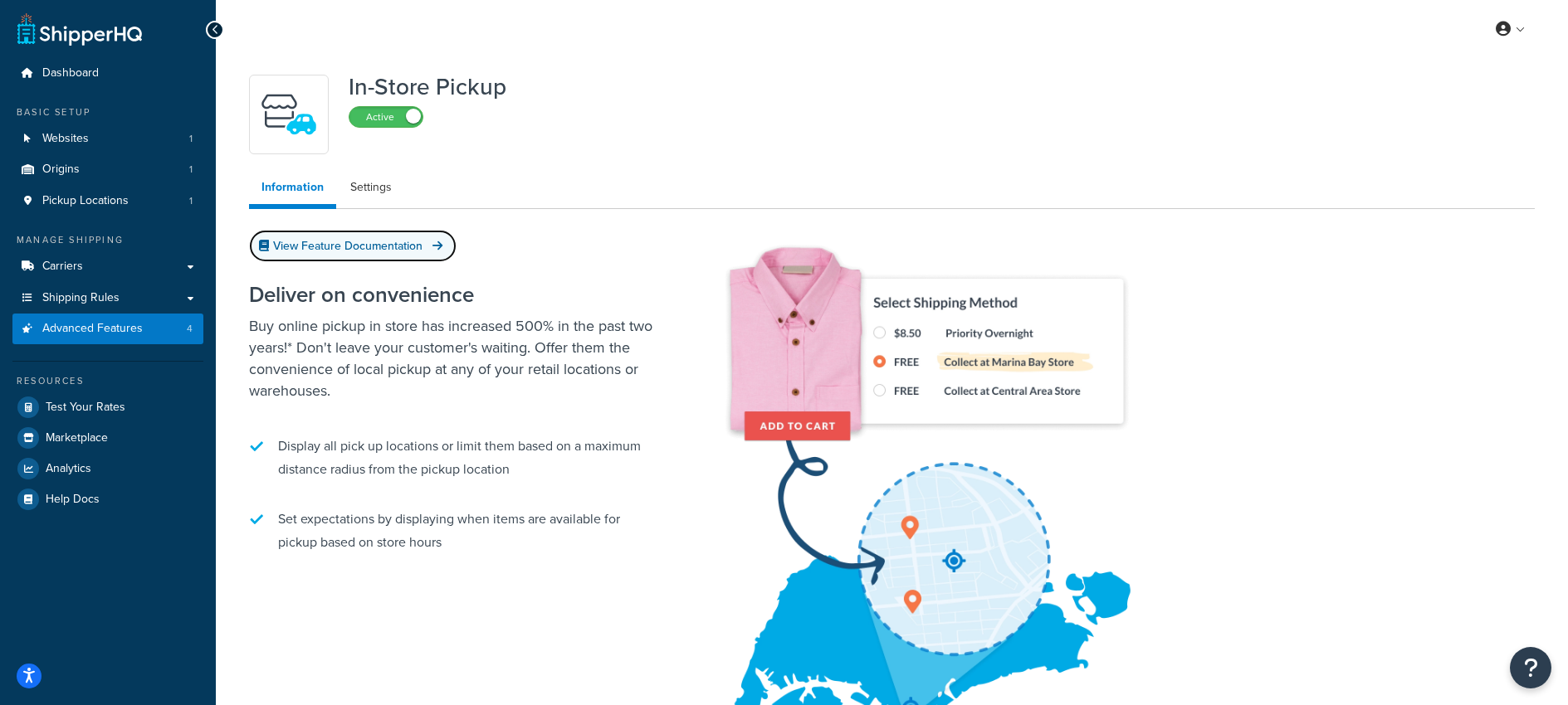
click at [345, 239] on link "View Feature Documentation" at bounding box center [352, 245] width 207 height 32
click at [378, 191] on link "Settings" at bounding box center [371, 187] width 67 height 33
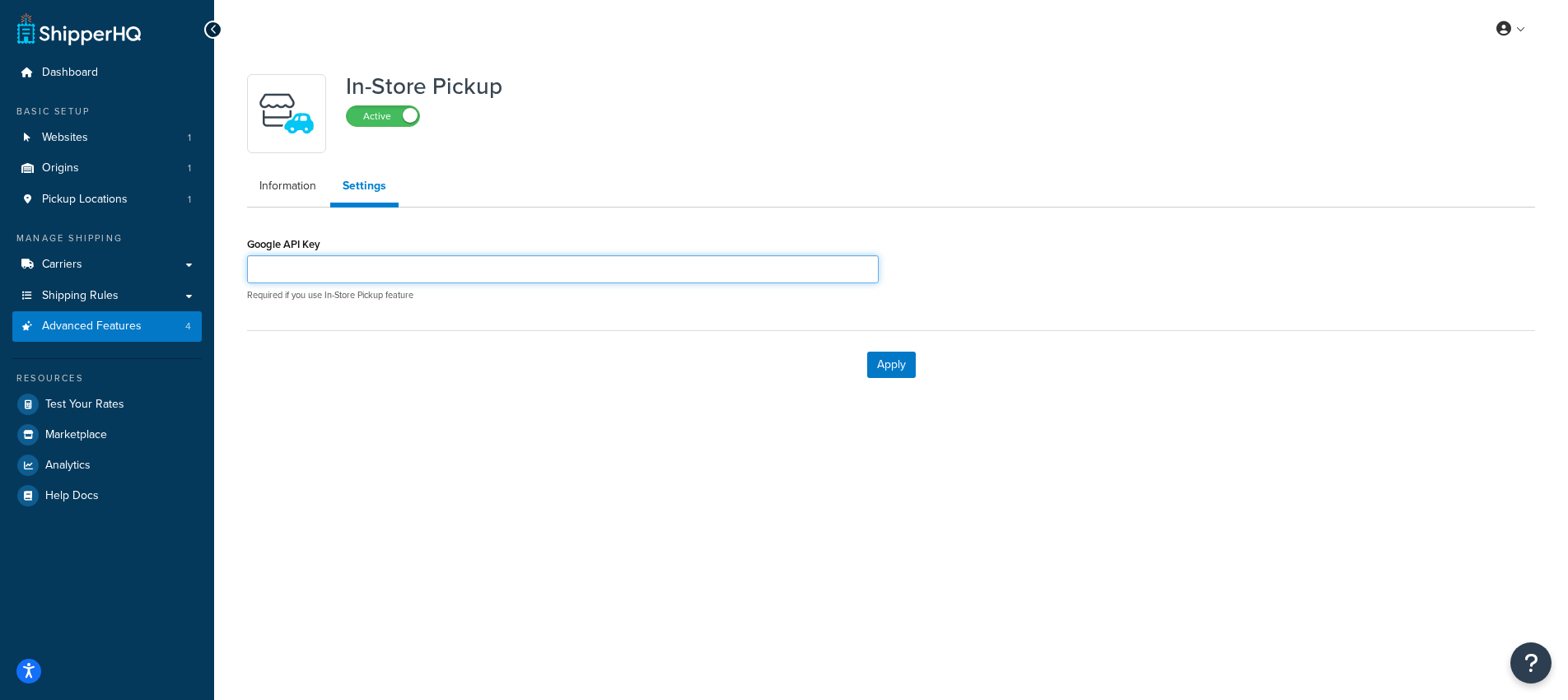
click at [317, 265] on input "Google API Key" at bounding box center [563, 269] width 632 height 28
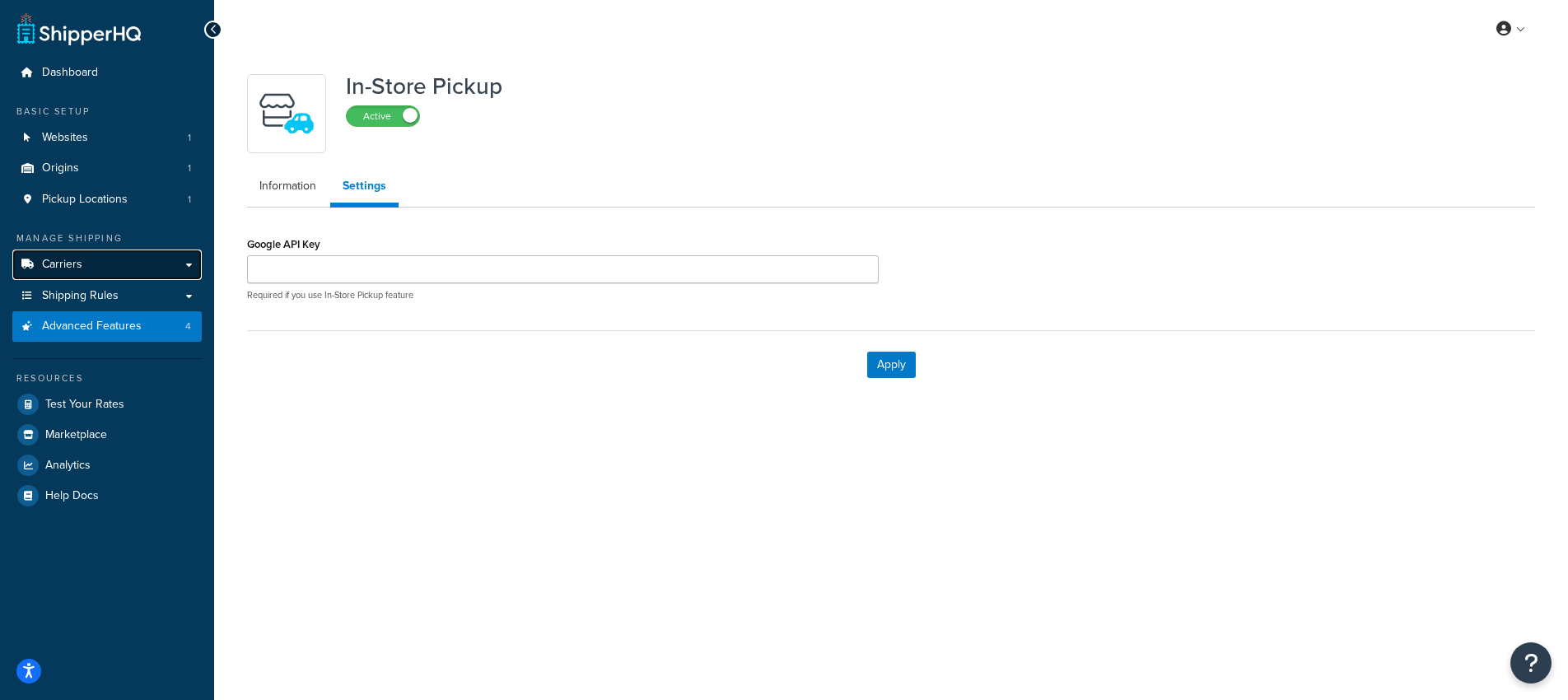
click at [112, 260] on link "Carriers" at bounding box center [107, 265] width 190 height 31
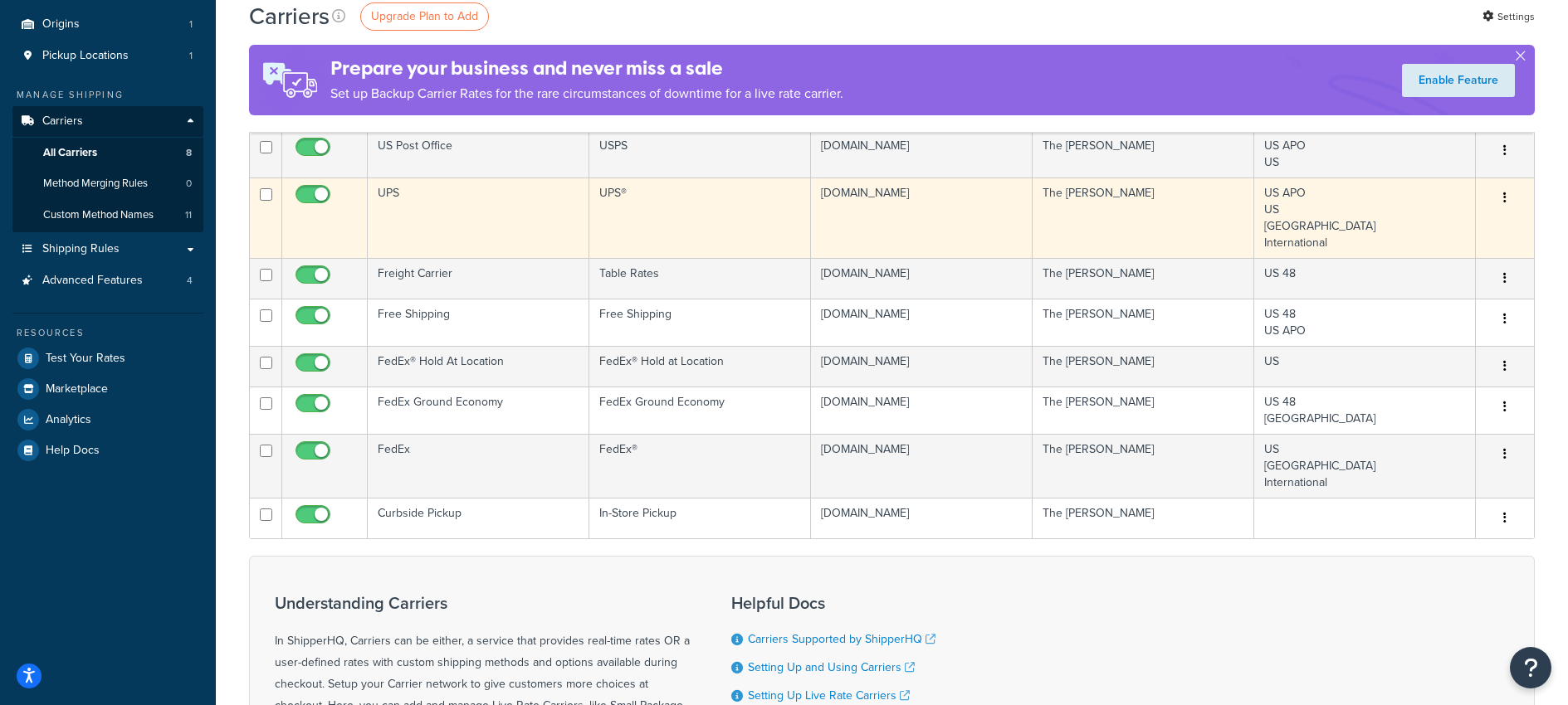
scroll to position [166, 0]
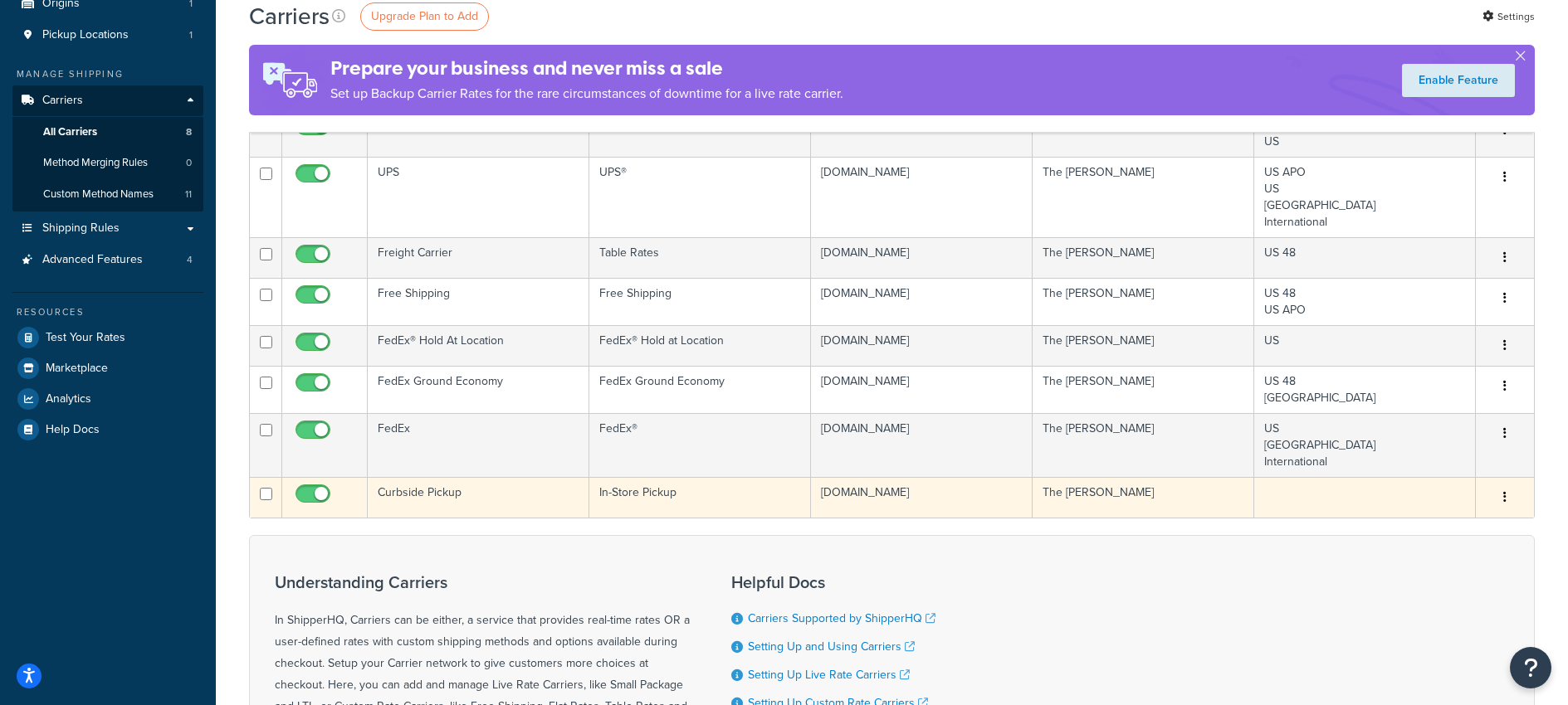
click at [403, 497] on td "Curbside Pickup" at bounding box center [478, 498] width 221 height 41
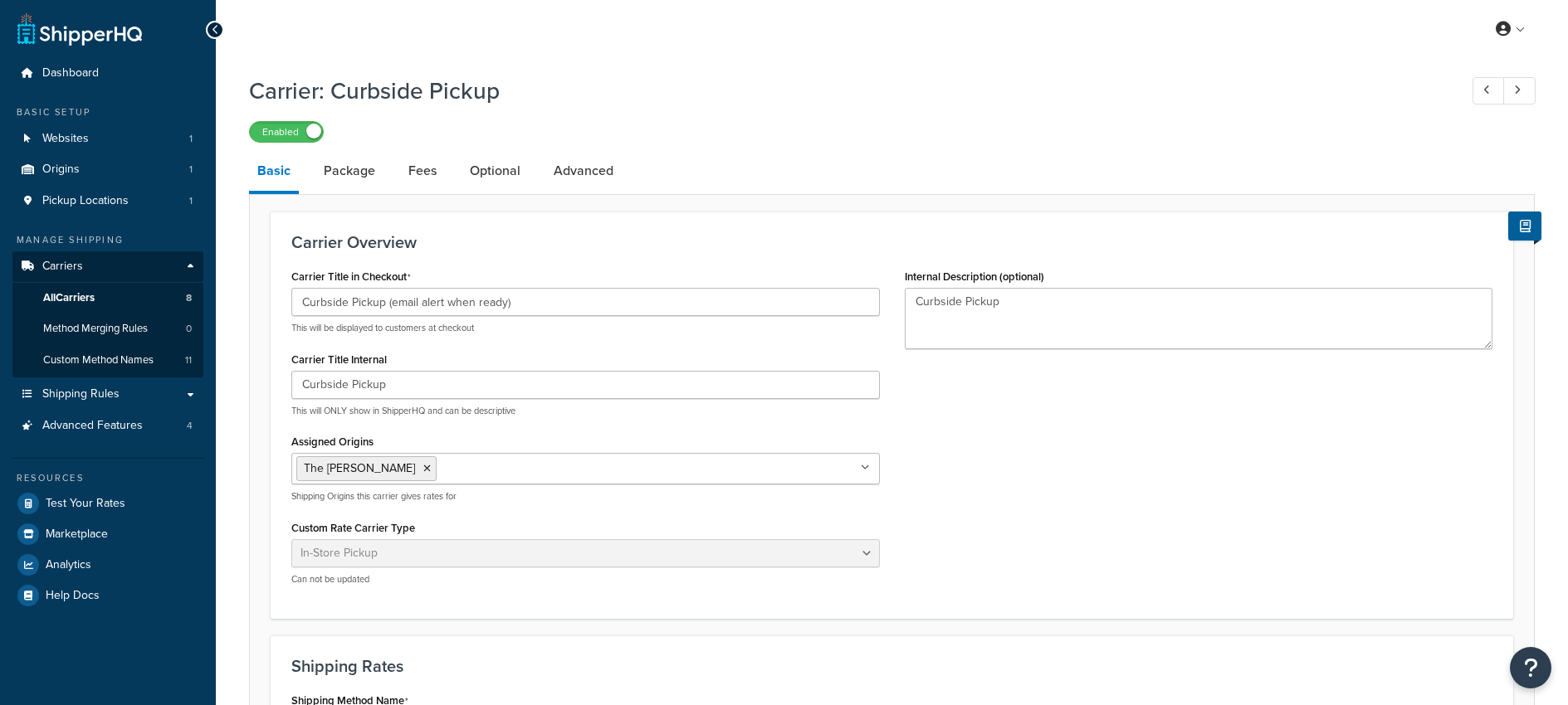
select select "pickup"
